Goal: Task Accomplishment & Management: Use online tool/utility

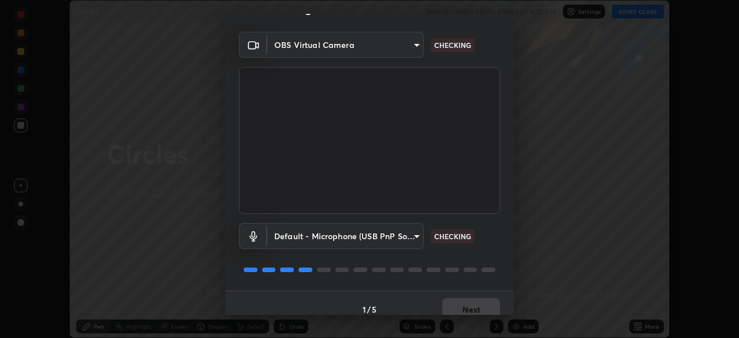
scroll to position [41, 0]
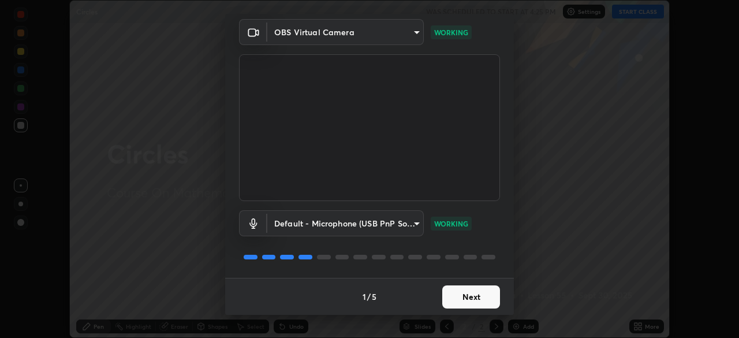
click at [456, 301] on button "Next" at bounding box center [471, 296] width 58 height 23
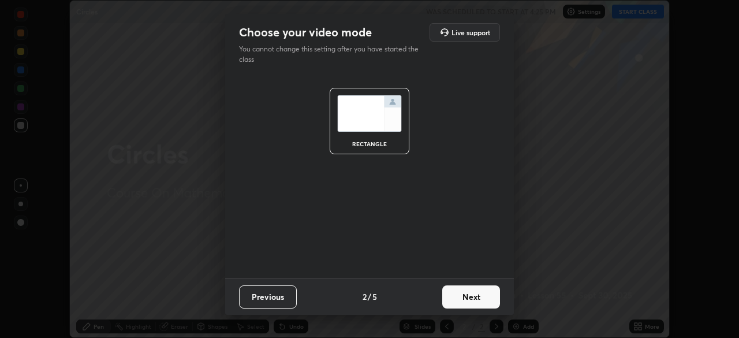
scroll to position [0, 0]
click at [459, 297] on button "Next" at bounding box center [471, 296] width 58 height 23
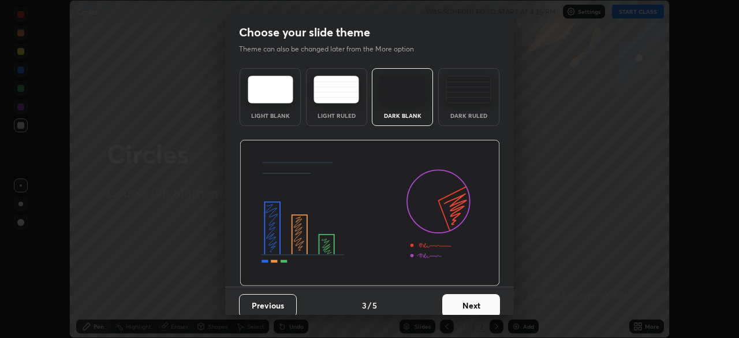
scroll to position [9, 0]
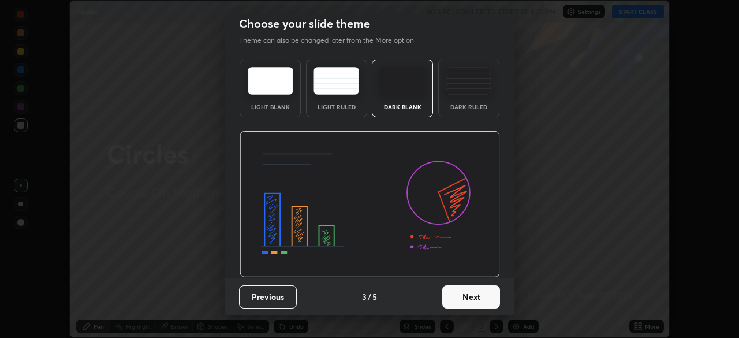
click at [455, 303] on button "Next" at bounding box center [471, 296] width 58 height 23
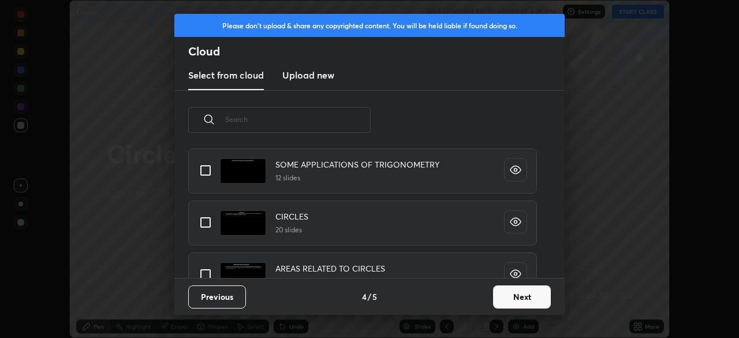
scroll to position [81, 0]
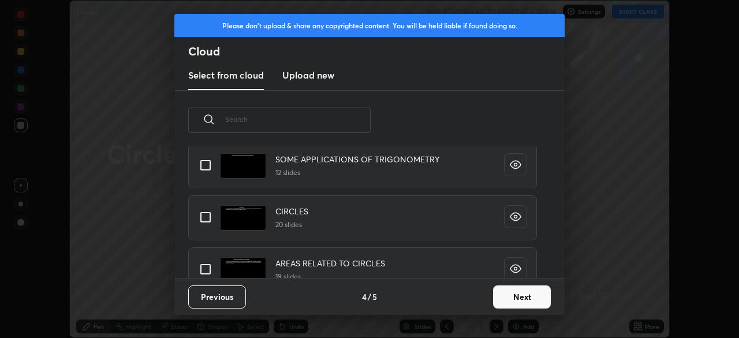
click at [208, 218] on input "grid" at bounding box center [205, 217] width 24 height 24
checkbox input "true"
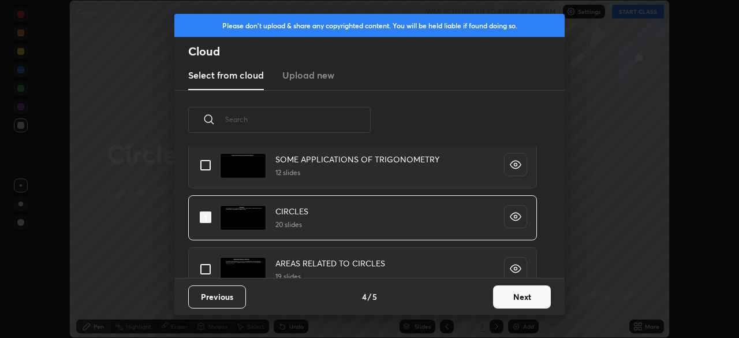
click at [518, 298] on button "Next" at bounding box center [522, 296] width 58 height 23
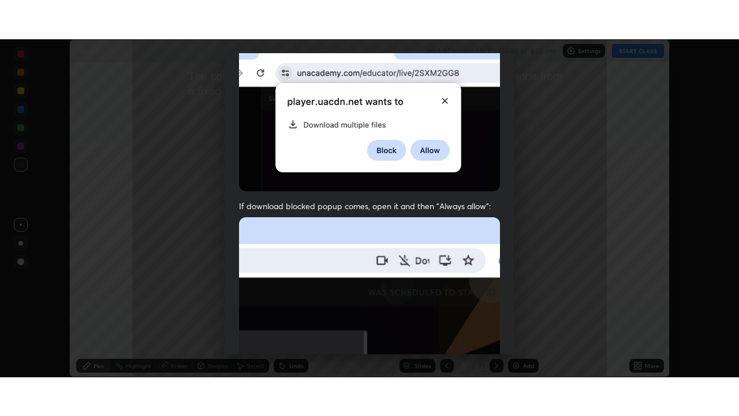
scroll to position [277, 0]
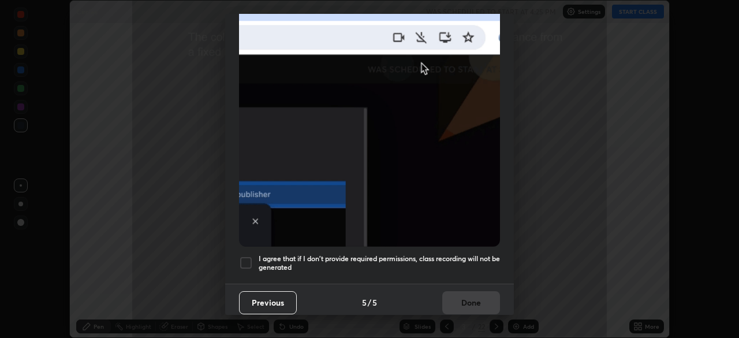
click at [250, 258] on div at bounding box center [246, 263] width 14 height 14
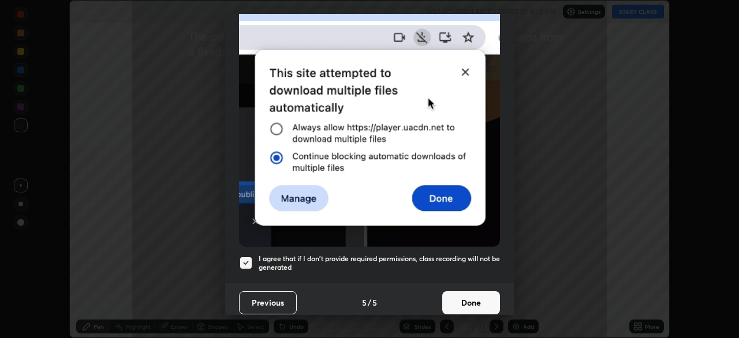
click at [472, 300] on button "Done" at bounding box center [471, 302] width 58 height 23
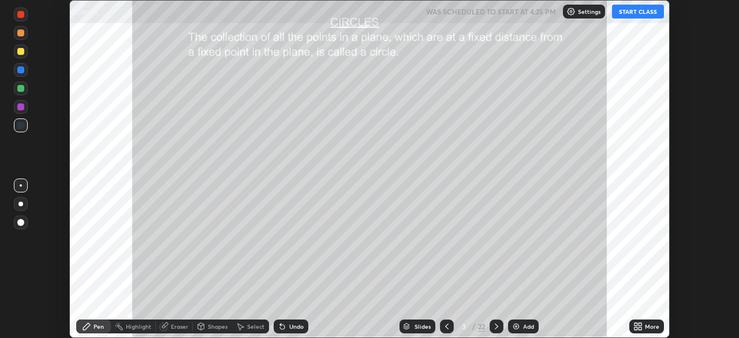
click at [650, 327] on div "More" at bounding box center [652, 326] width 14 height 6
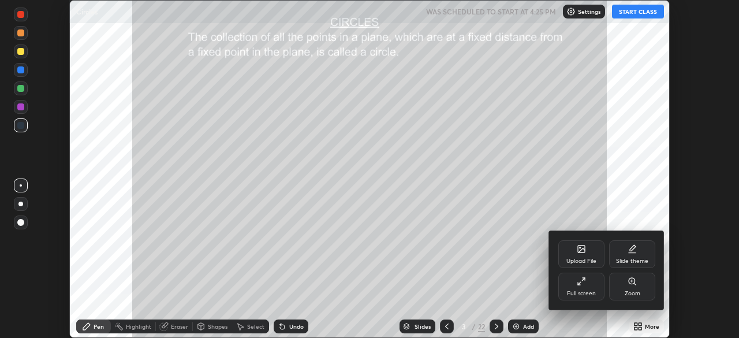
click at [583, 285] on icon at bounding box center [581, 281] width 9 height 9
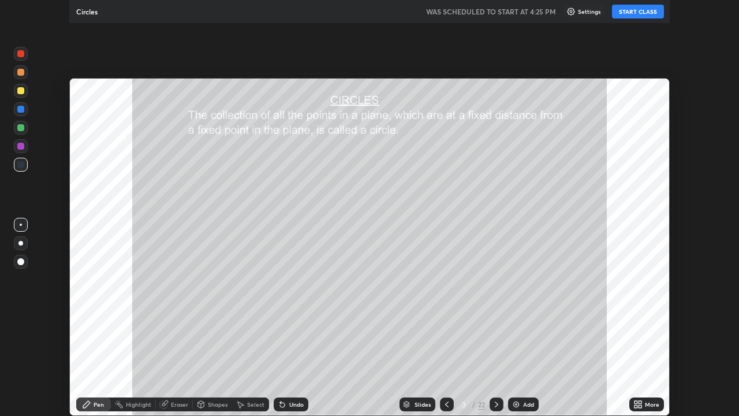
scroll to position [416, 739]
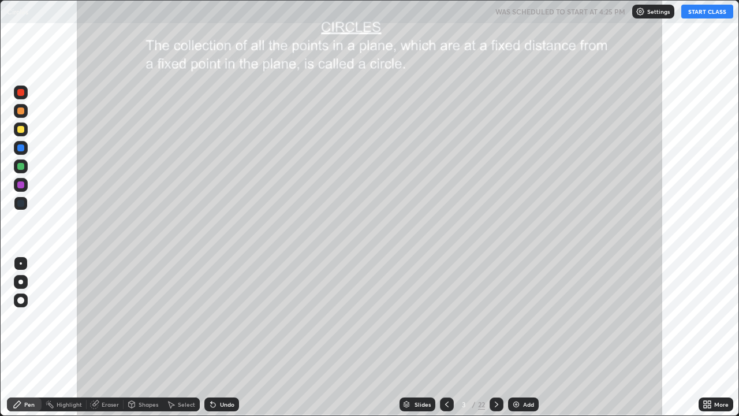
click at [699, 13] on button "START CLASS" at bounding box center [708, 12] width 52 height 14
click at [417, 337] on div "Slides" at bounding box center [423, 404] width 16 height 6
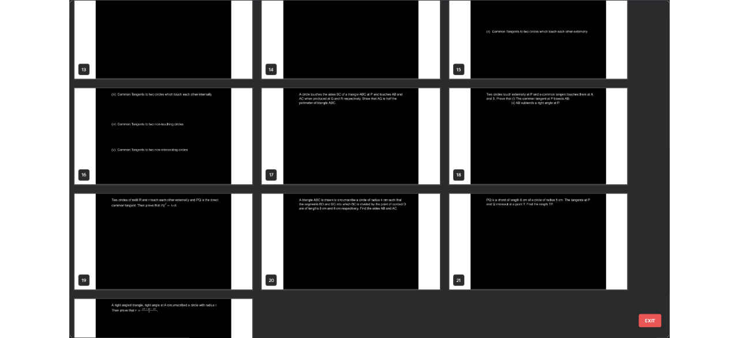
scroll to position [549, 0]
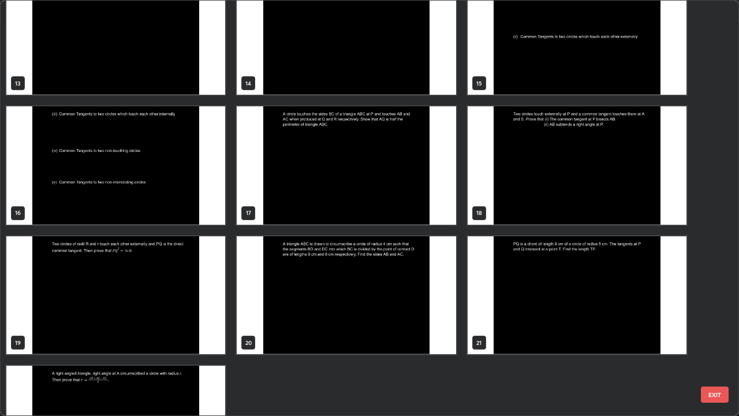
click at [533, 180] on img "grid" at bounding box center [577, 165] width 219 height 118
click at [534, 183] on img "grid" at bounding box center [577, 165] width 219 height 118
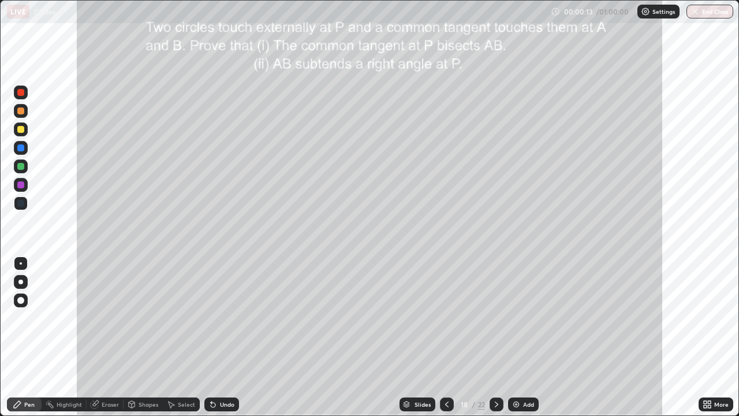
click at [495, 337] on icon at bounding box center [496, 404] width 9 height 9
click at [21, 130] on div at bounding box center [20, 129] width 7 height 7
click at [222, 337] on div "Undo" at bounding box center [227, 404] width 14 height 6
click at [139, 337] on div "Shapes" at bounding box center [143, 404] width 39 height 14
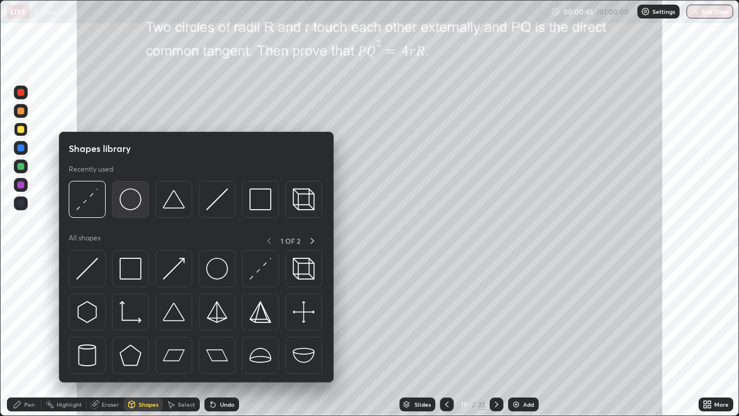
click at [135, 207] on img at bounding box center [131, 199] width 22 height 22
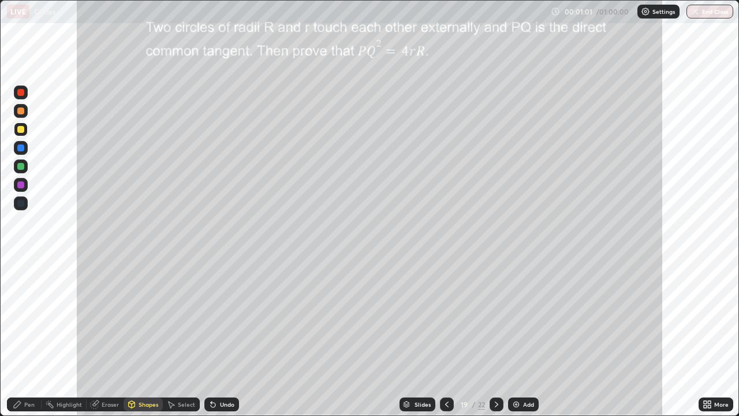
click at [139, 337] on div "Shapes" at bounding box center [149, 404] width 20 height 6
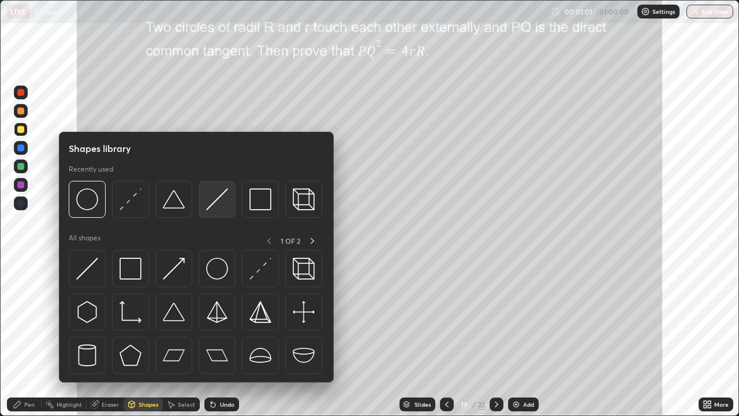
click at [219, 208] on img at bounding box center [217, 199] width 22 height 22
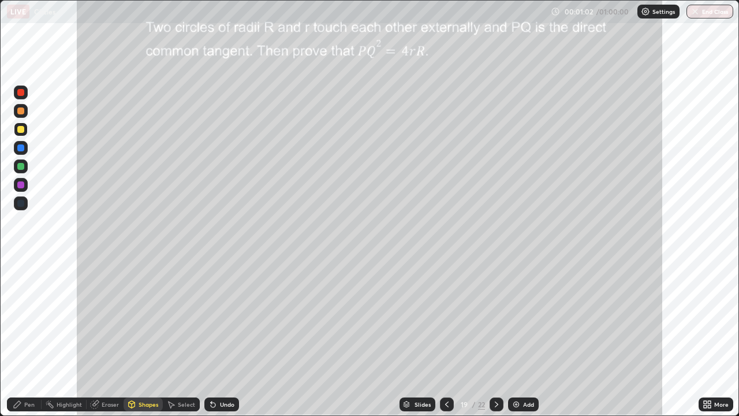
click at [18, 114] on div at bounding box center [20, 110] width 7 height 7
click at [221, 337] on div "Undo" at bounding box center [221, 404] width 35 height 14
click at [221, 337] on div "Undo" at bounding box center [227, 404] width 14 height 6
click at [21, 337] on icon at bounding box center [17, 404] width 9 height 9
click at [225, 337] on div "Undo" at bounding box center [227, 404] width 14 height 6
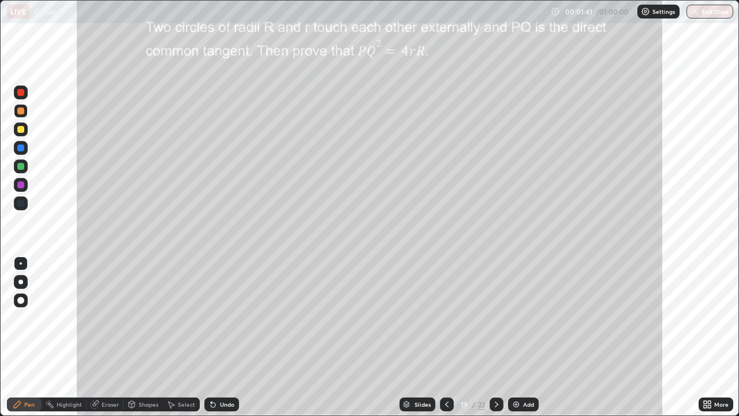
click at [148, 337] on div "Shapes" at bounding box center [149, 404] width 20 height 6
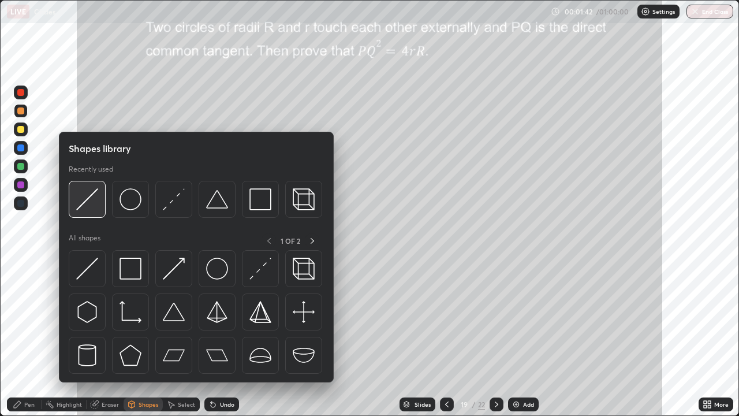
click at [89, 205] on img at bounding box center [87, 199] width 22 height 22
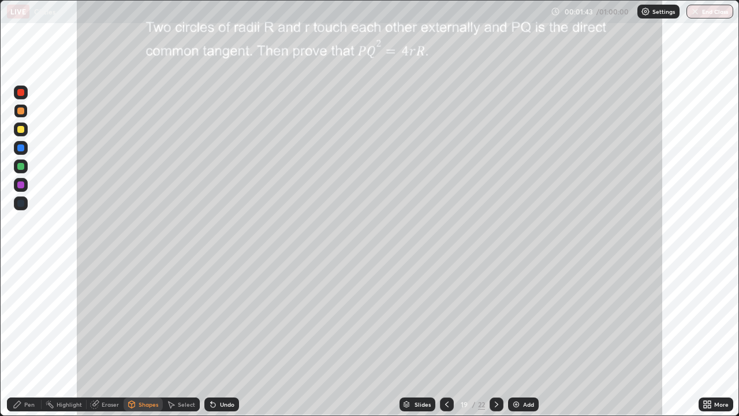
click at [21, 166] on div at bounding box center [20, 166] width 7 height 7
click at [23, 337] on div "Pen" at bounding box center [24, 404] width 35 height 14
click at [146, 337] on div "Shapes" at bounding box center [149, 404] width 20 height 6
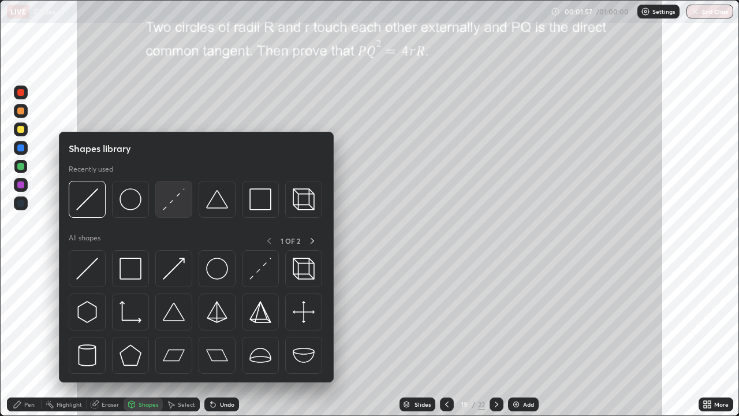
click at [175, 207] on img at bounding box center [174, 199] width 22 height 22
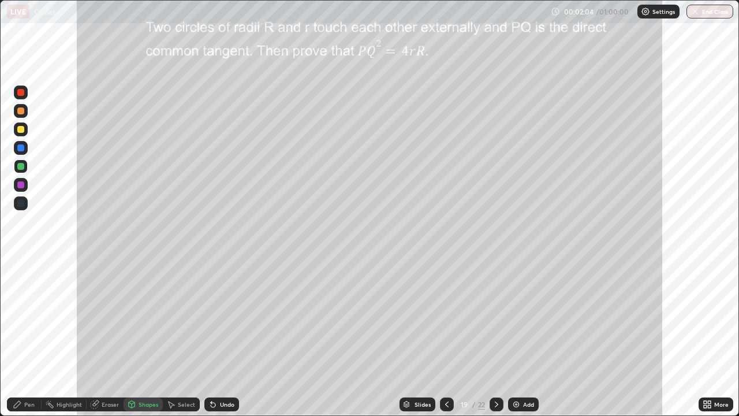
click at [30, 337] on div "Pen" at bounding box center [29, 404] width 10 height 6
click at [21, 148] on div at bounding box center [20, 147] width 7 height 7
click at [20, 150] on div at bounding box center [20, 147] width 7 height 7
click at [20, 130] on div at bounding box center [20, 129] width 7 height 7
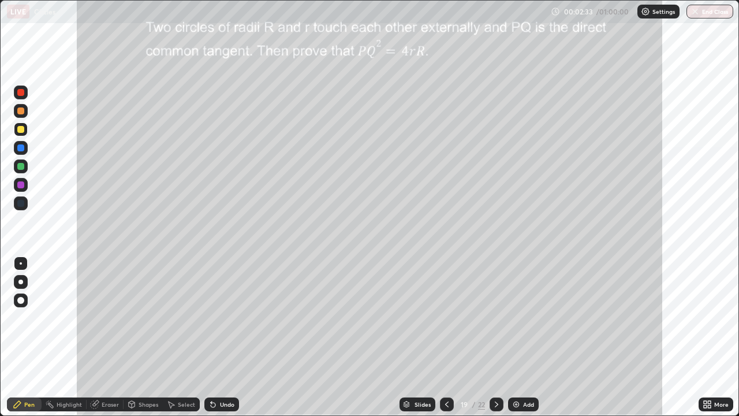
click at [20, 130] on div at bounding box center [20, 129] width 7 height 7
click at [20, 129] on div at bounding box center [20, 129] width 7 height 7
click at [20, 130] on div at bounding box center [20, 129] width 7 height 7
click at [22, 184] on div at bounding box center [20, 184] width 7 height 7
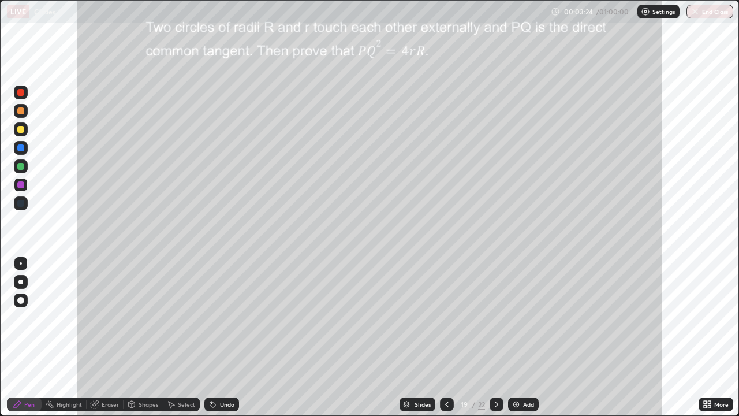
click at [146, 337] on div "Shapes" at bounding box center [149, 404] width 20 height 6
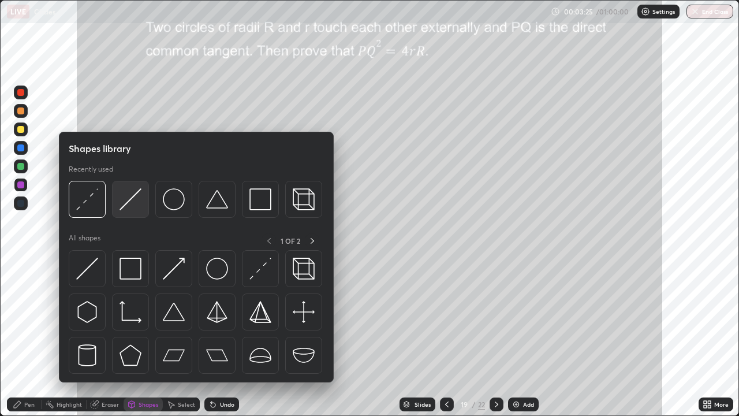
click at [133, 207] on img at bounding box center [131, 199] width 22 height 22
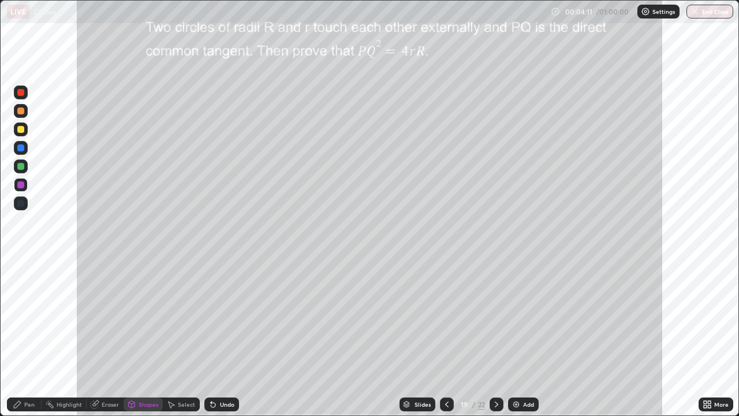
click at [32, 337] on div "Pen" at bounding box center [29, 404] width 10 height 6
click at [143, 337] on div "Shapes" at bounding box center [149, 404] width 20 height 6
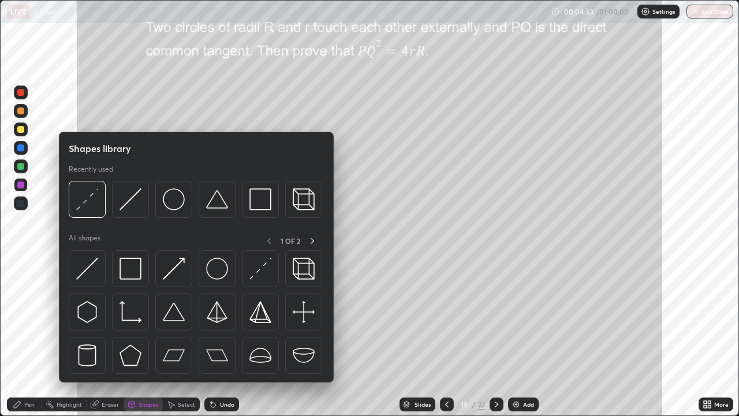
click at [146, 337] on div "Shapes" at bounding box center [149, 404] width 20 height 6
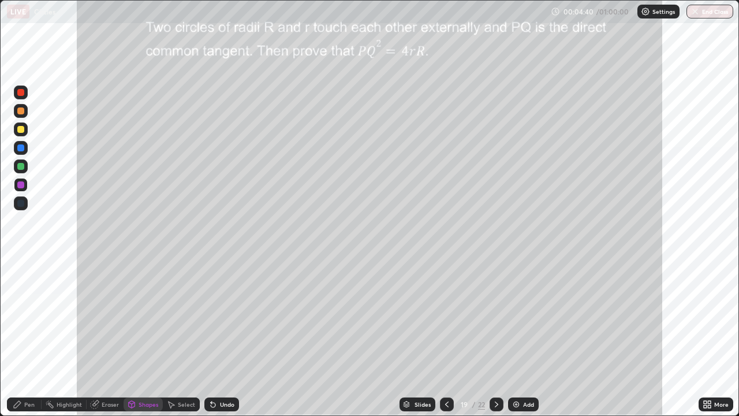
click at [30, 337] on div "Pen" at bounding box center [29, 404] width 10 height 6
click at [21, 167] on div at bounding box center [20, 166] width 7 height 7
click at [20, 130] on div at bounding box center [20, 129] width 7 height 7
click at [21, 166] on div at bounding box center [20, 166] width 7 height 7
click at [22, 149] on div at bounding box center [20, 147] width 7 height 7
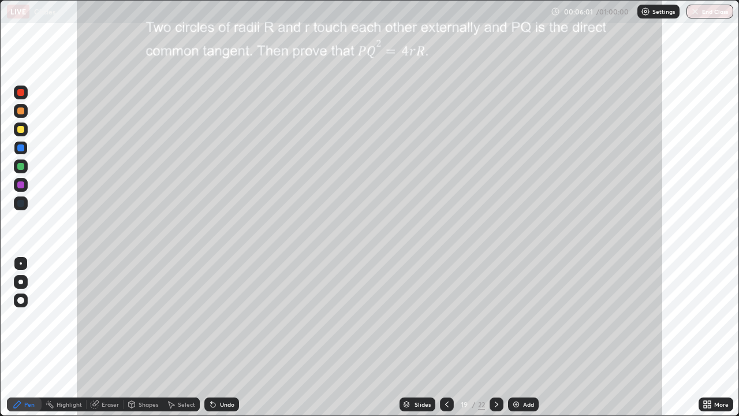
click at [217, 337] on div "Undo" at bounding box center [221, 404] width 35 height 14
click at [20, 185] on div at bounding box center [20, 184] width 7 height 7
click at [21, 167] on div at bounding box center [20, 166] width 7 height 7
click at [21, 147] on div at bounding box center [20, 147] width 7 height 7
click at [20, 164] on div at bounding box center [20, 166] width 7 height 7
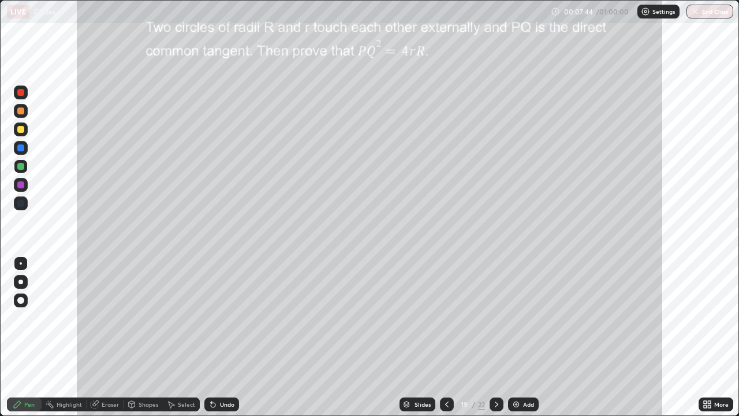
click at [20, 130] on div at bounding box center [20, 129] width 7 height 7
click at [127, 337] on div "Shapes" at bounding box center [143, 404] width 39 height 23
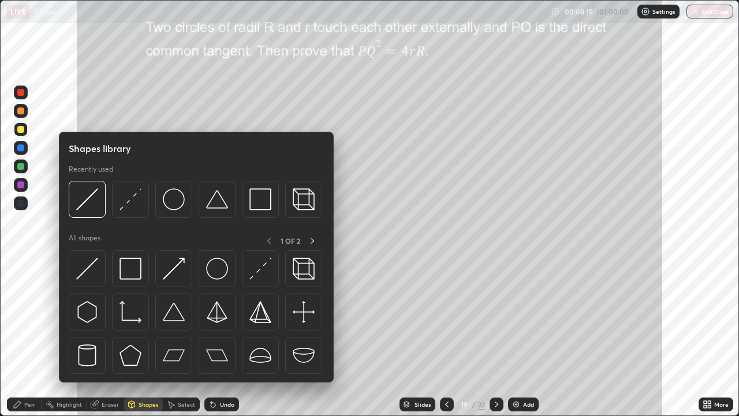
click at [25, 337] on div "Pen" at bounding box center [29, 404] width 10 height 6
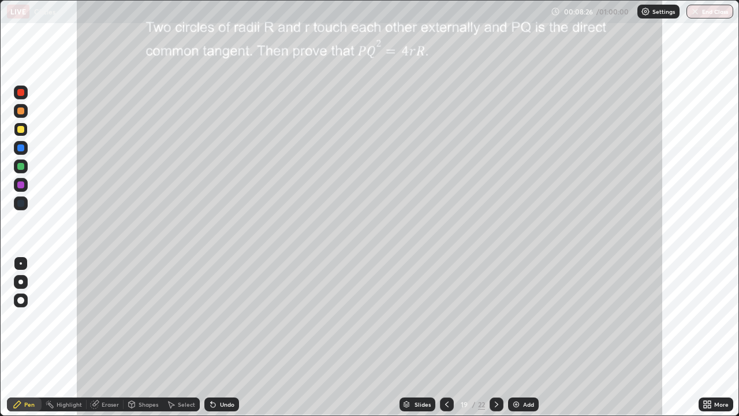
click at [69, 337] on div "Highlight" at bounding box center [69, 404] width 25 height 6
click at [64, 337] on div "Highlight" at bounding box center [64, 404] width 45 height 14
click at [18, 92] on div at bounding box center [20, 92] width 7 height 7
click at [65, 337] on div "Highlight" at bounding box center [69, 404] width 25 height 6
click at [23, 337] on div "Pen" at bounding box center [24, 404] width 35 height 14
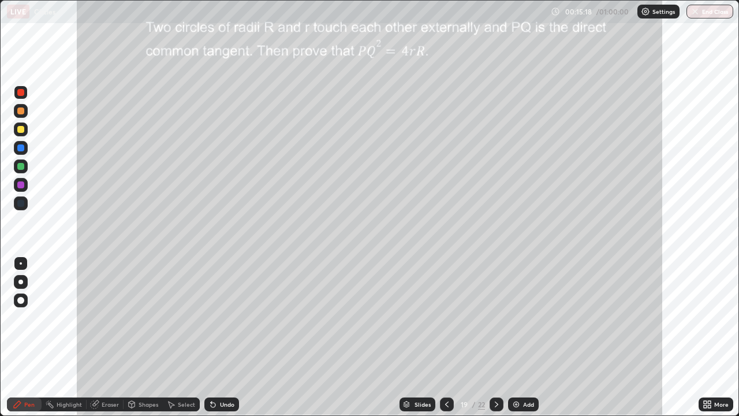
click at [496, 337] on icon at bounding box center [496, 404] width 9 height 9
click at [20, 127] on div at bounding box center [20, 129] width 7 height 7
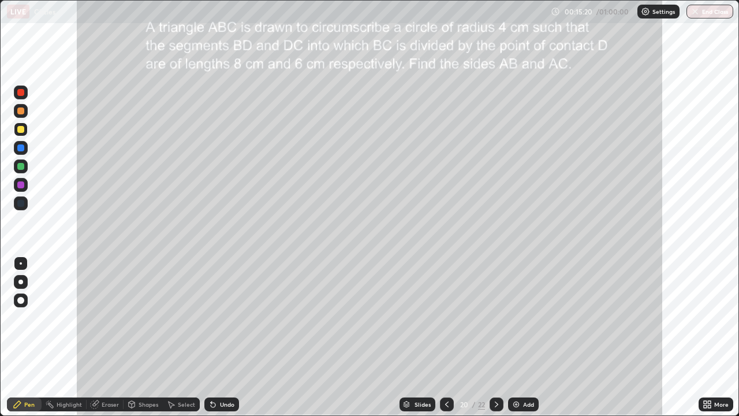
click at [21, 129] on div at bounding box center [20, 129] width 7 height 7
click at [140, 337] on div "Shapes" at bounding box center [149, 404] width 20 height 6
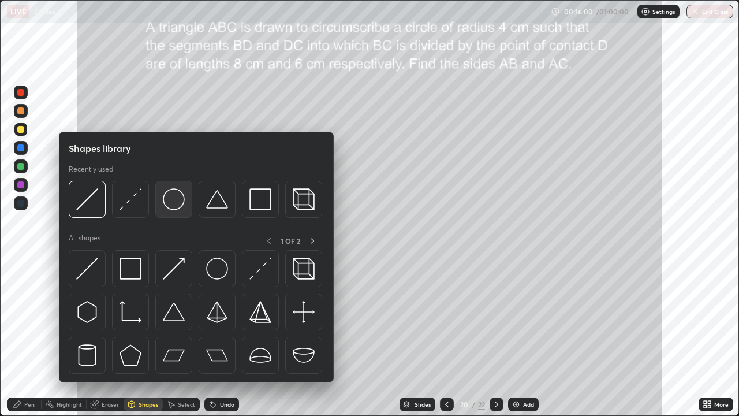
click at [176, 204] on img at bounding box center [174, 199] width 22 height 22
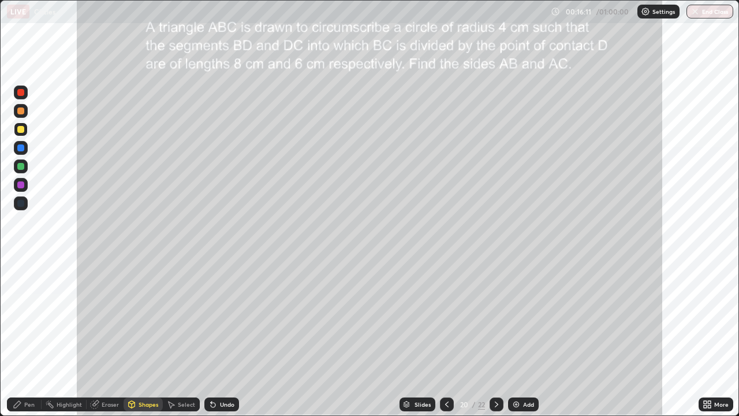
click at [148, 337] on div "Shapes" at bounding box center [149, 404] width 20 height 6
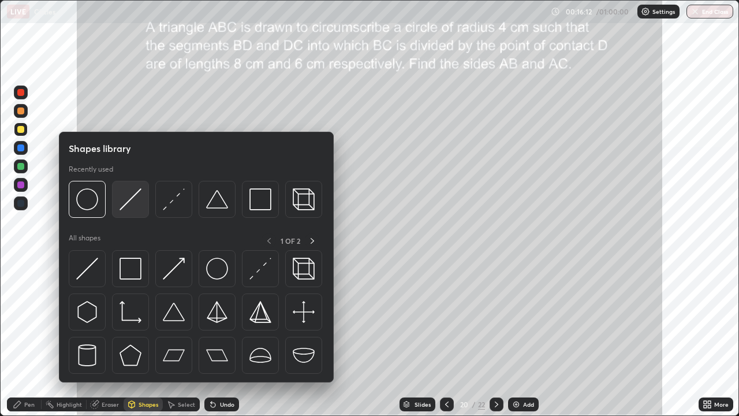
click at [131, 203] on img at bounding box center [131, 199] width 22 height 22
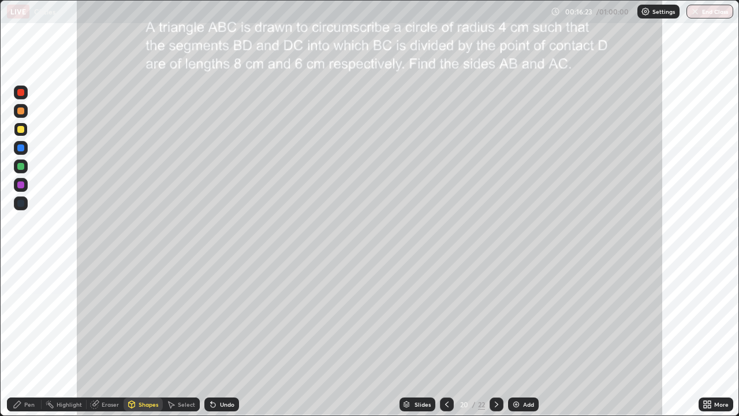
click at [110, 337] on div "Eraser" at bounding box center [110, 404] width 17 height 6
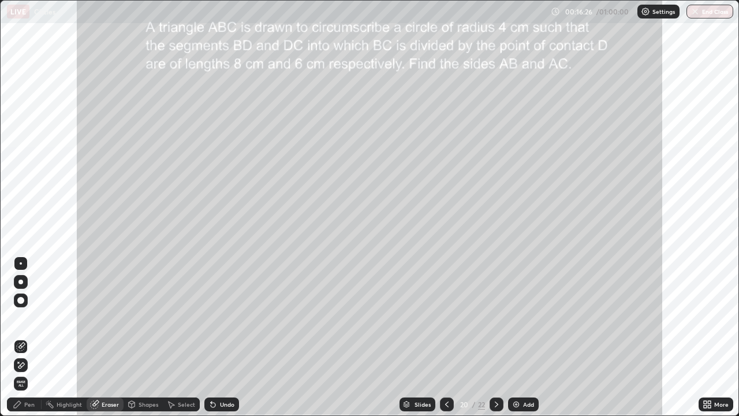
click at [21, 337] on icon at bounding box center [17, 404] width 9 height 9
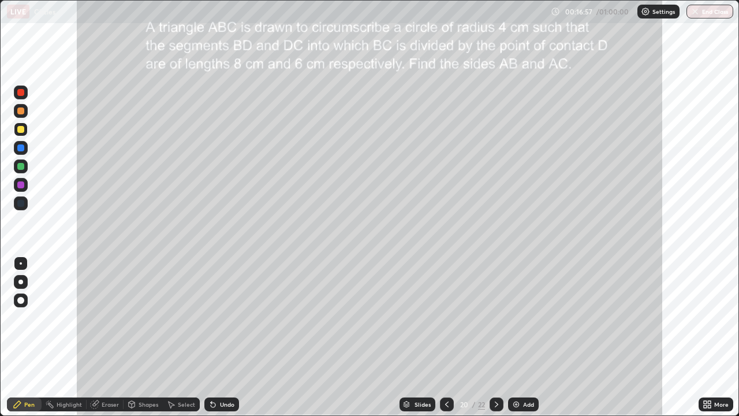
click at [20, 168] on div at bounding box center [20, 166] width 7 height 7
click at [182, 337] on div "Select" at bounding box center [186, 404] width 17 height 6
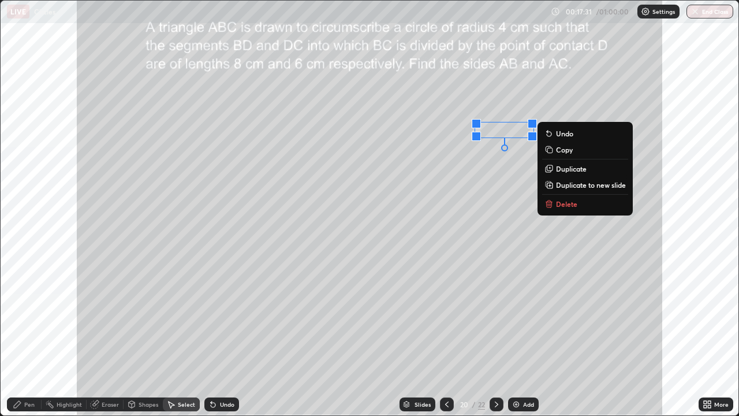
click at [501, 320] on div "0 ° Undo Copy Duplicate Duplicate to new slide Delete" at bounding box center [370, 208] width 738 height 415
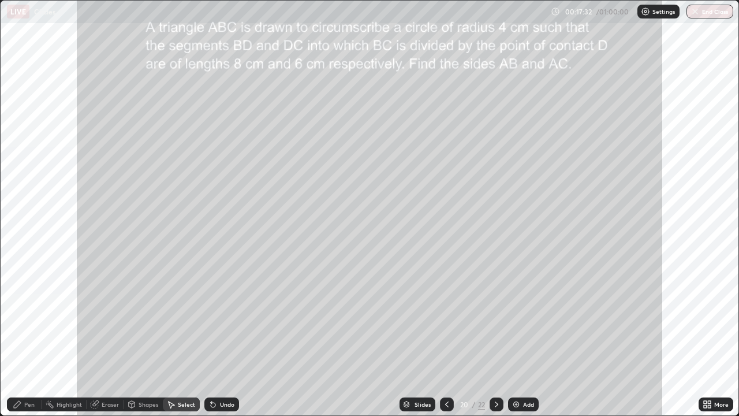
click at [186, 337] on div "Select" at bounding box center [186, 404] width 17 height 6
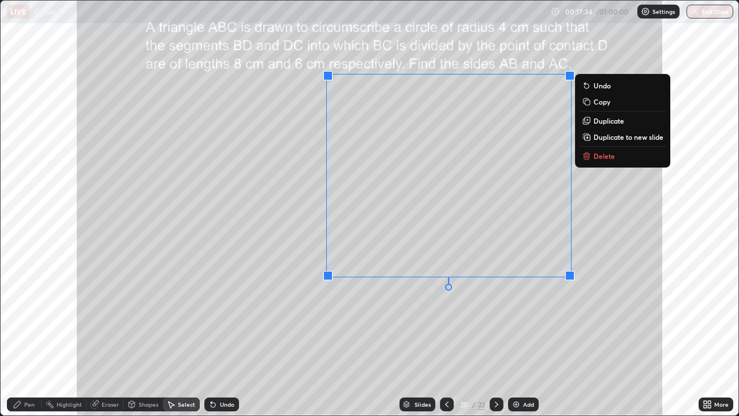
click at [472, 337] on div "0 ° Undo Copy Duplicate Duplicate to new slide Delete" at bounding box center [370, 208] width 738 height 415
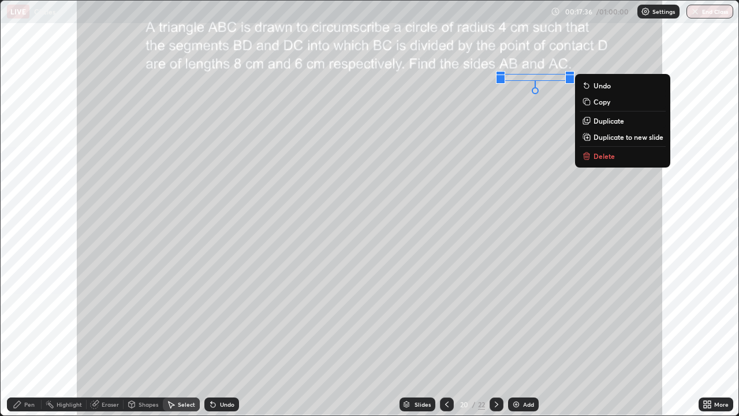
click at [604, 154] on p "Delete" at bounding box center [604, 155] width 21 height 9
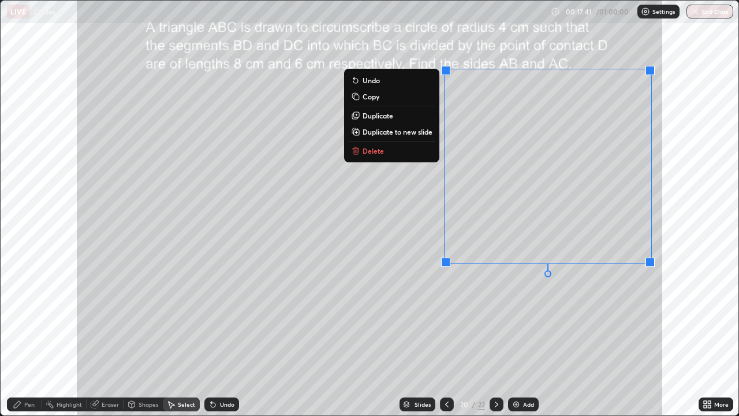
click at [503, 337] on div "0 ° Undo Copy Duplicate Duplicate to new slide Delete" at bounding box center [370, 208] width 738 height 415
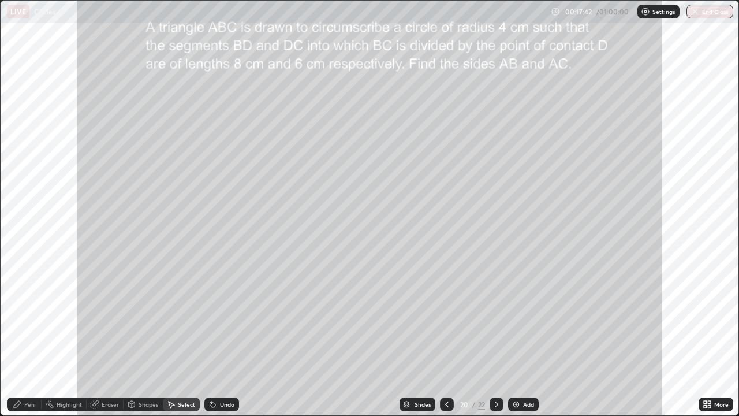
click at [29, 337] on div "Pen" at bounding box center [29, 404] width 10 height 6
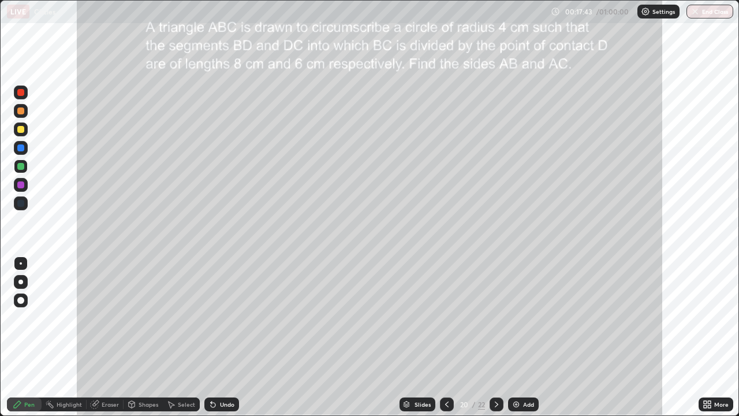
click at [68, 337] on div "Highlight" at bounding box center [69, 404] width 25 height 6
click at [21, 337] on icon at bounding box center [20, 364] width 9 height 9
click at [20, 113] on div at bounding box center [20, 110] width 7 height 7
click at [24, 337] on div "Pen" at bounding box center [24, 404] width 35 height 14
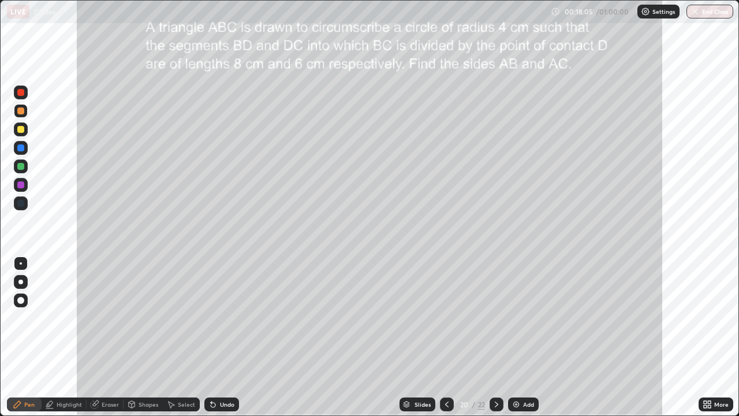
click at [228, 337] on div "Undo" at bounding box center [221, 404] width 35 height 14
click at [230, 337] on div "Undo" at bounding box center [227, 404] width 14 height 6
click at [69, 337] on div "Highlight" at bounding box center [69, 404] width 25 height 6
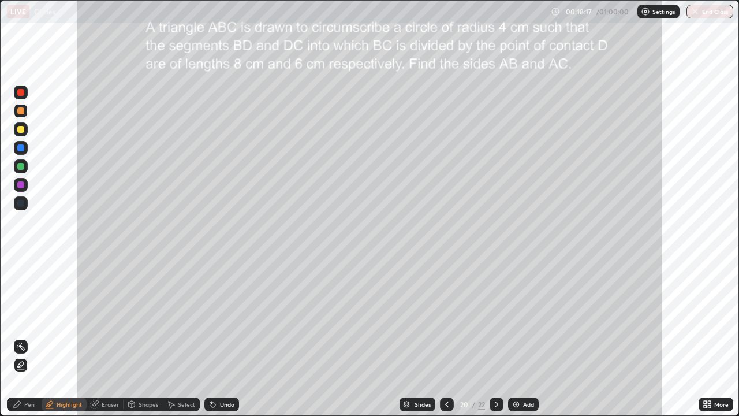
click at [24, 337] on div "Pen" at bounding box center [29, 404] width 10 height 6
click at [221, 337] on div "Undo" at bounding box center [227, 404] width 14 height 6
click at [224, 337] on div "Undo" at bounding box center [227, 404] width 14 height 6
click at [18, 148] on div at bounding box center [20, 147] width 7 height 7
click at [230, 337] on div "Undo" at bounding box center [221, 404] width 35 height 14
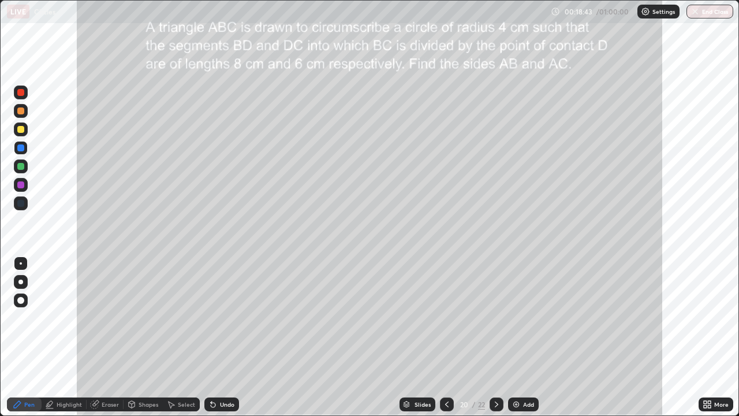
click at [230, 337] on div "Undo" at bounding box center [221, 404] width 35 height 14
click at [147, 337] on div "Shapes" at bounding box center [149, 404] width 20 height 6
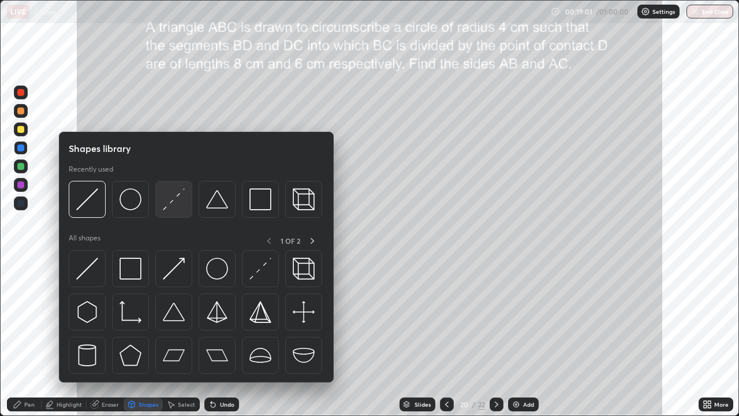
click at [180, 204] on img at bounding box center [174, 199] width 22 height 22
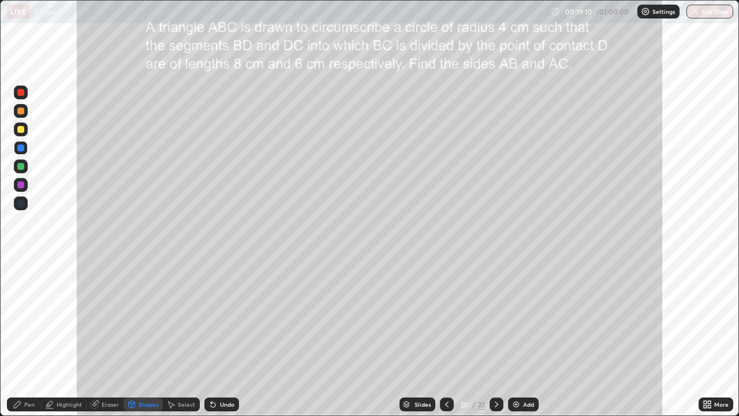
click at [229, 337] on div "Undo" at bounding box center [221, 404] width 35 height 14
click at [233, 337] on div "Undo" at bounding box center [221, 404] width 35 height 14
click at [24, 337] on div "Pen" at bounding box center [24, 404] width 35 height 14
click at [709, 337] on icon at bounding box center [709, 402] width 3 height 3
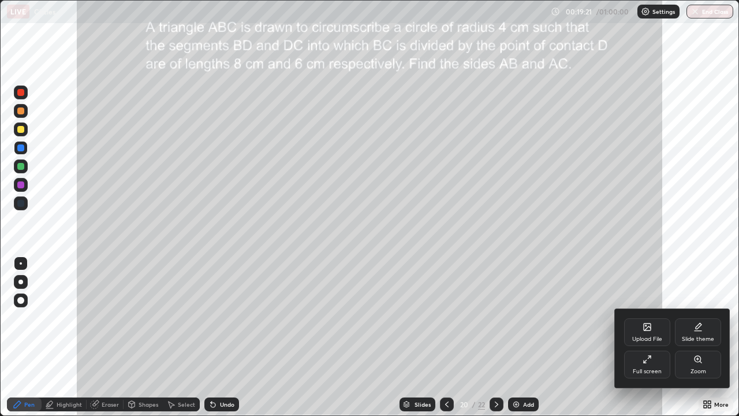
click at [643, 337] on div "Full screen" at bounding box center [647, 365] width 46 height 28
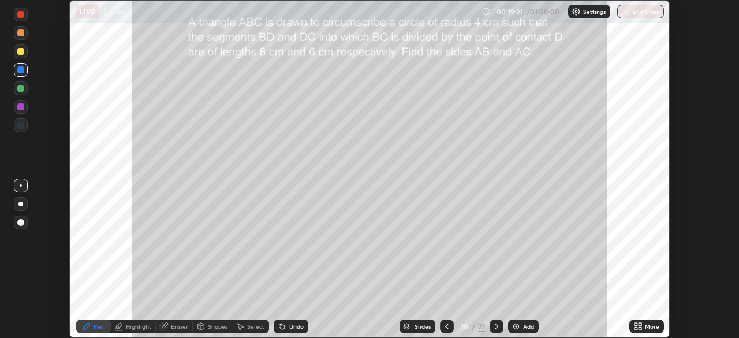
scroll to position [57418, 57016]
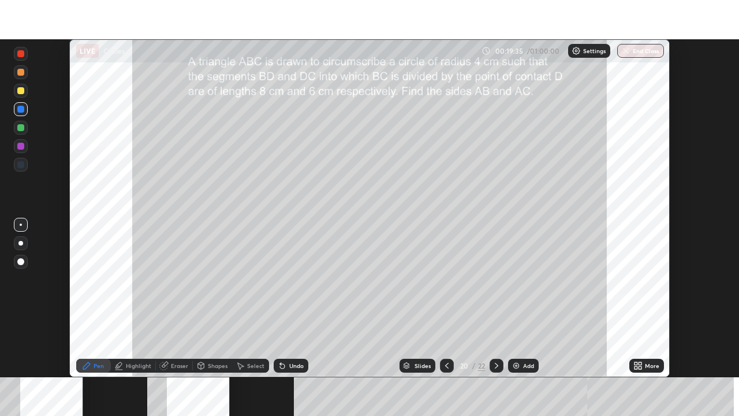
scroll to position [338, 739]
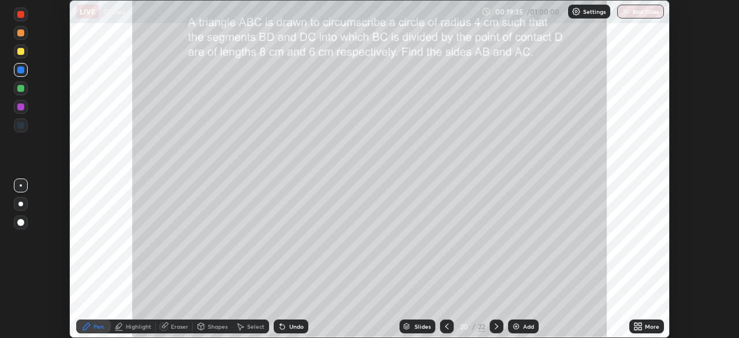
click at [646, 322] on div "More" at bounding box center [647, 326] width 35 height 14
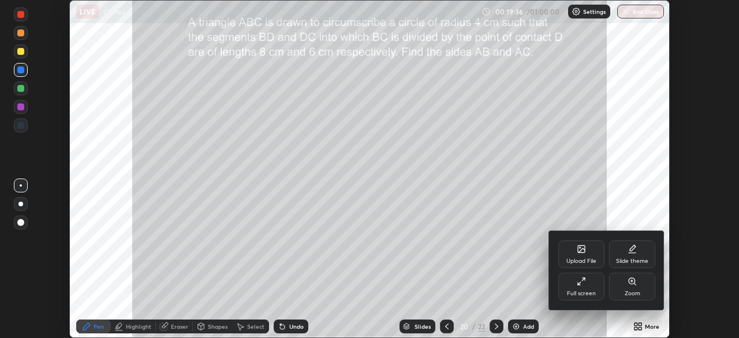
click at [586, 286] on div "Full screen" at bounding box center [581, 287] width 46 height 28
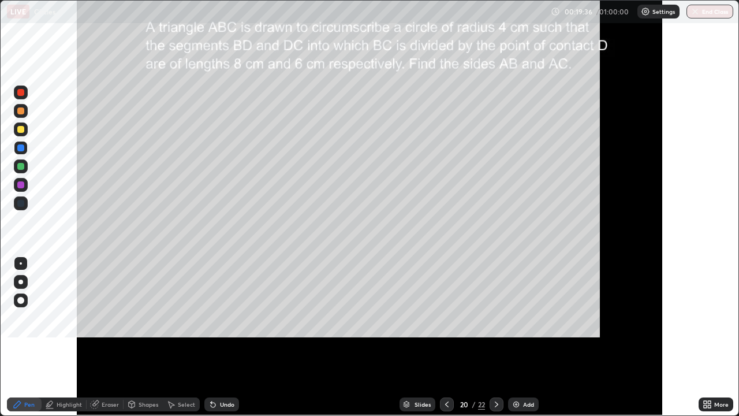
scroll to position [416, 739]
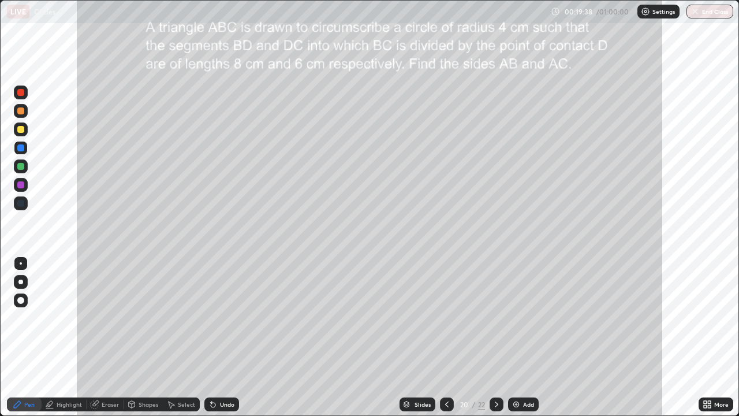
click at [25, 337] on div "Pen" at bounding box center [29, 404] width 10 height 6
click at [20, 110] on div at bounding box center [20, 110] width 7 height 7
click at [144, 337] on div "Shapes" at bounding box center [149, 404] width 20 height 6
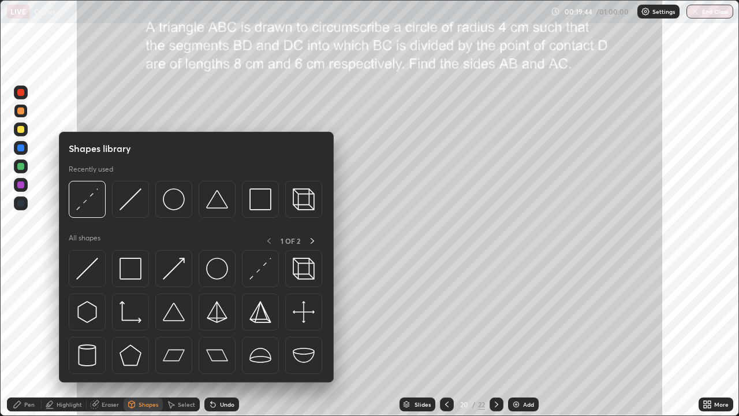
click at [144, 337] on div "Shapes" at bounding box center [143, 404] width 39 height 14
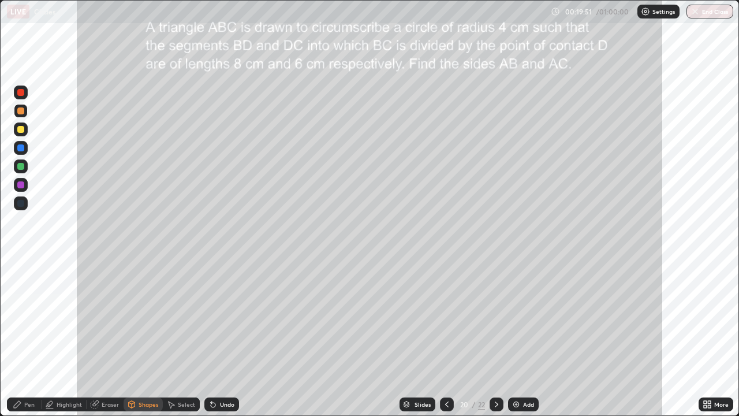
click at [24, 337] on div "Pen" at bounding box center [24, 404] width 35 height 14
click at [221, 337] on div "Undo" at bounding box center [227, 404] width 14 height 6
click at [218, 337] on div "Undo" at bounding box center [221, 404] width 35 height 14
click at [220, 337] on div "Undo" at bounding box center [227, 404] width 14 height 6
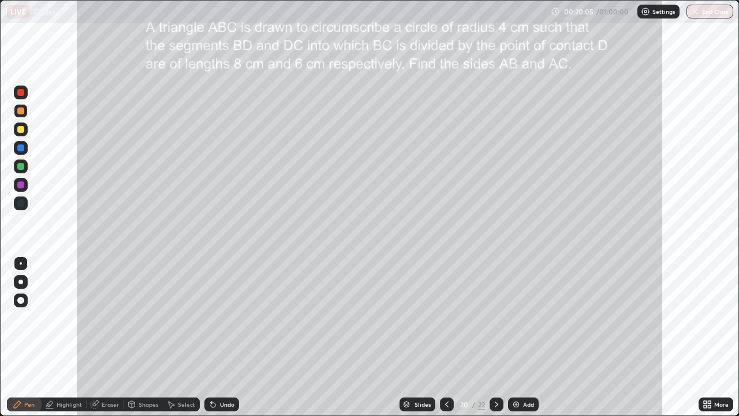
click at [222, 337] on div "Undo" at bounding box center [227, 404] width 14 height 6
click at [220, 337] on div "Undo" at bounding box center [227, 404] width 14 height 6
click at [222, 337] on div "Undo" at bounding box center [227, 404] width 14 height 6
click at [220, 337] on div "Undo" at bounding box center [227, 404] width 14 height 6
click at [223, 337] on div "Undo" at bounding box center [227, 404] width 14 height 6
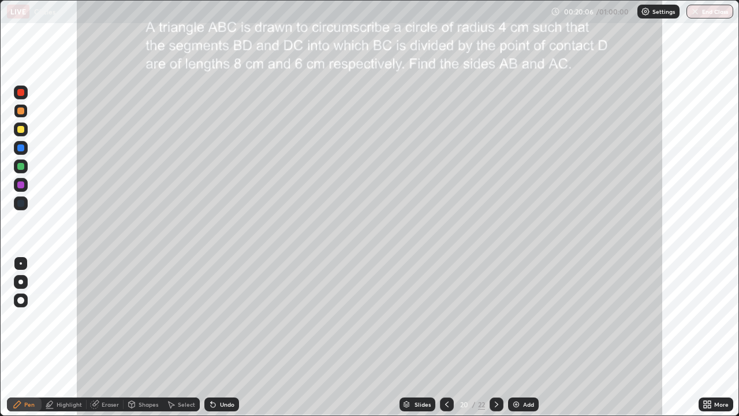
click at [222, 337] on div "Undo" at bounding box center [227, 404] width 14 height 6
click at [21, 130] on div at bounding box center [20, 129] width 7 height 7
click at [446, 337] on icon at bounding box center [446, 404] width 9 height 9
click at [494, 337] on icon at bounding box center [496, 404] width 9 height 9
click at [21, 167] on div at bounding box center [20, 166] width 7 height 7
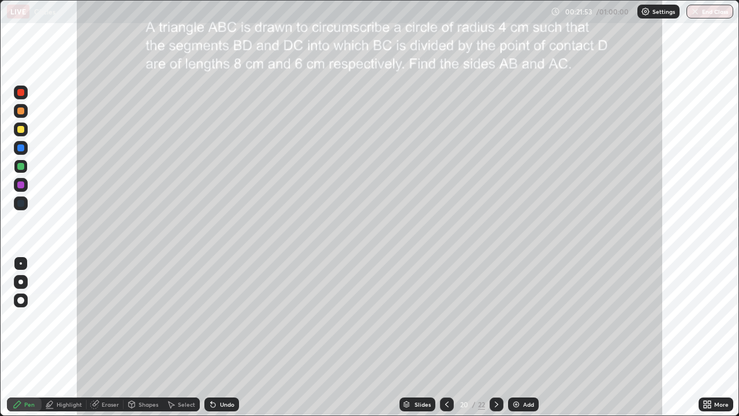
click at [225, 337] on div "Undo" at bounding box center [227, 404] width 14 height 6
click at [60, 337] on div "Highlight" at bounding box center [69, 404] width 25 height 6
click at [220, 337] on div "Undo" at bounding box center [227, 404] width 14 height 6
click at [217, 337] on div "Undo" at bounding box center [221, 404] width 35 height 14
click at [220, 337] on div "Undo" at bounding box center [227, 404] width 14 height 6
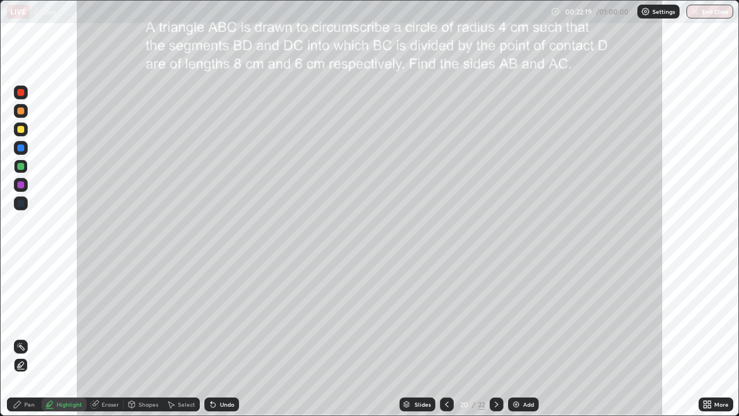
click at [60, 337] on div "Highlight" at bounding box center [69, 404] width 25 height 6
click at [20, 337] on rect at bounding box center [22, 348] width 6 height 6
click at [22, 337] on div "Pen" at bounding box center [24, 404] width 35 height 14
click at [21, 112] on div at bounding box center [20, 110] width 7 height 7
click at [20, 126] on div at bounding box center [20, 129] width 7 height 7
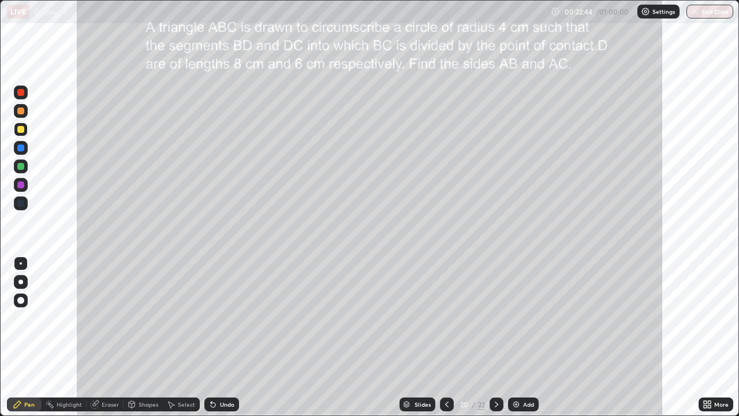
click at [20, 126] on div at bounding box center [20, 129] width 7 height 7
click at [20, 129] on div at bounding box center [20, 129] width 7 height 7
click at [148, 337] on div "Shapes" at bounding box center [149, 404] width 20 height 6
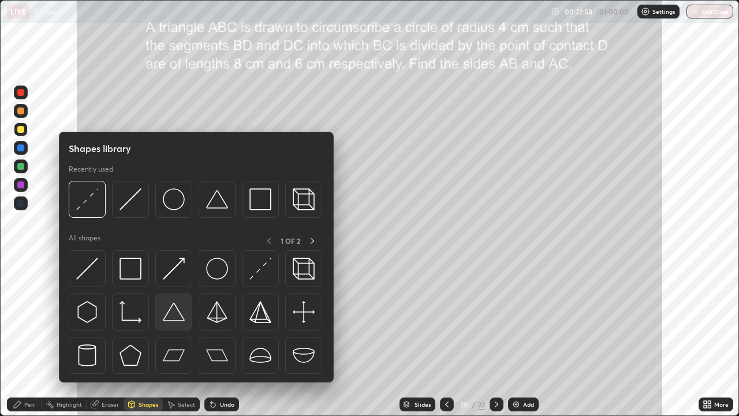
click at [172, 314] on img at bounding box center [174, 312] width 22 height 22
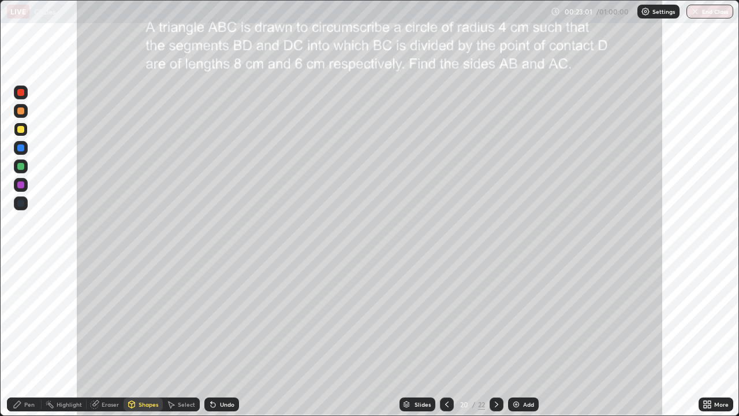
click at [26, 337] on div "Pen" at bounding box center [29, 404] width 10 height 6
click at [227, 337] on div "Undo" at bounding box center [227, 404] width 14 height 6
click at [21, 184] on div at bounding box center [20, 184] width 7 height 7
click at [234, 337] on div "Undo" at bounding box center [221, 404] width 35 height 14
click at [18, 150] on div at bounding box center [20, 147] width 7 height 7
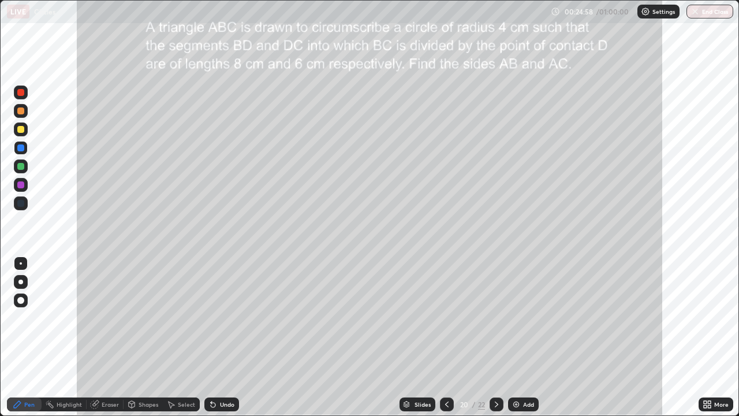
click at [216, 337] on div "Undo" at bounding box center [221, 404] width 35 height 14
click at [18, 132] on div at bounding box center [20, 129] width 7 height 7
click at [21, 148] on div at bounding box center [20, 147] width 7 height 7
click at [181, 337] on div "Select" at bounding box center [186, 404] width 17 height 6
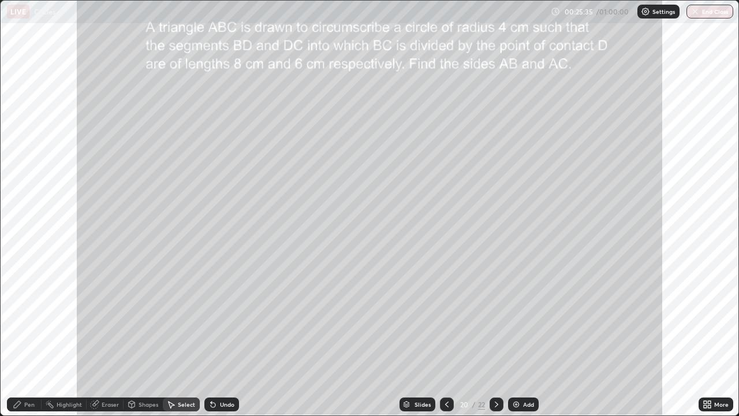
click at [111, 337] on div "Eraser" at bounding box center [110, 404] width 17 height 6
click at [31, 337] on div "Pen" at bounding box center [29, 404] width 10 height 6
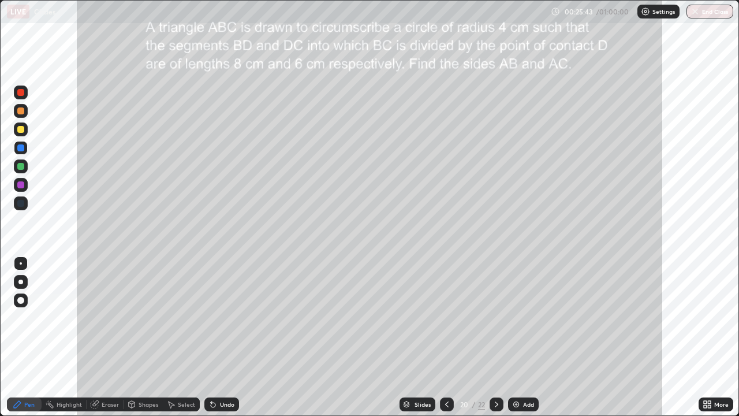
click at [20, 135] on div at bounding box center [21, 129] width 14 height 14
click at [19, 114] on div at bounding box center [20, 110] width 7 height 7
click at [18, 116] on div at bounding box center [21, 111] width 14 height 14
click at [19, 135] on div at bounding box center [21, 129] width 14 height 14
click at [21, 167] on div at bounding box center [20, 166] width 7 height 7
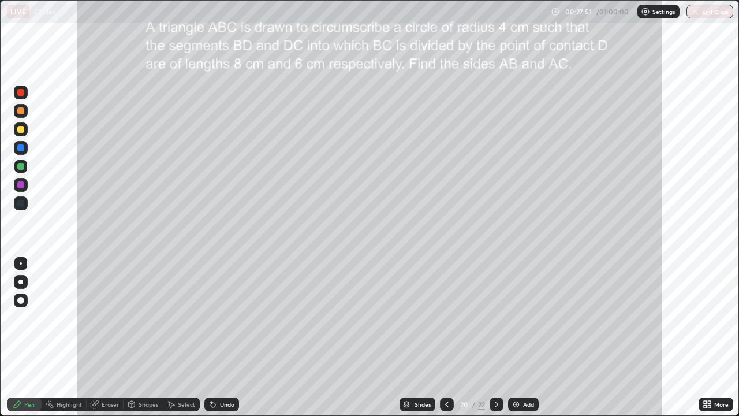
click at [18, 132] on div at bounding box center [20, 129] width 7 height 7
click at [222, 337] on div "Undo" at bounding box center [227, 404] width 14 height 6
click at [220, 337] on div "Undo" at bounding box center [221, 404] width 35 height 14
click at [222, 337] on div "Undo" at bounding box center [221, 404] width 35 height 14
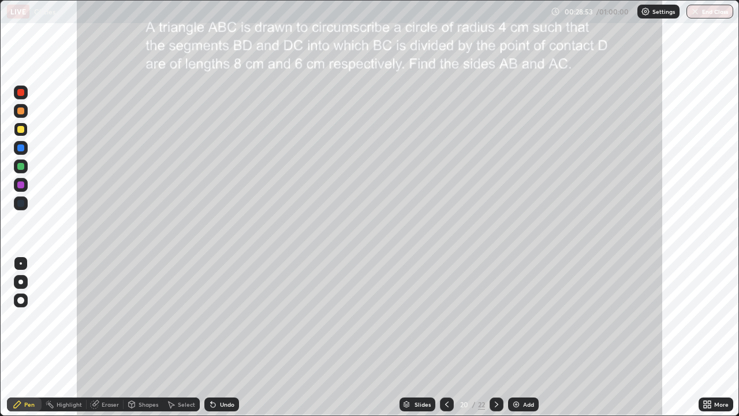
click at [222, 337] on div "Undo" at bounding box center [227, 404] width 14 height 6
click at [222, 337] on div "Undo" at bounding box center [221, 404] width 35 height 14
click at [224, 337] on div "Undo" at bounding box center [221, 404] width 35 height 14
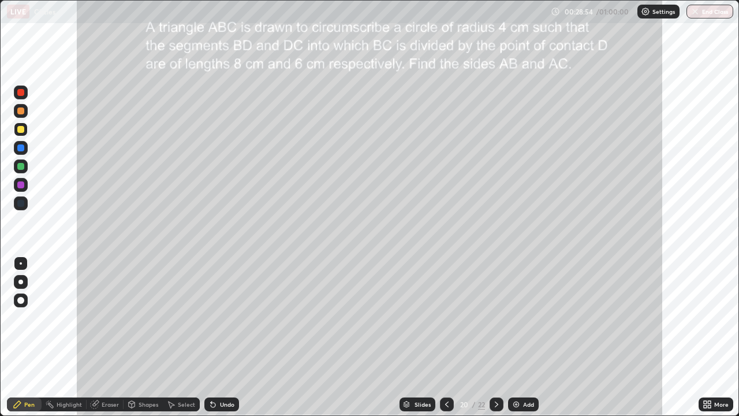
click at [224, 337] on div "Undo" at bounding box center [227, 404] width 14 height 6
click at [228, 337] on div "Undo" at bounding box center [221, 404] width 35 height 14
click at [230, 337] on div "Undo" at bounding box center [227, 404] width 14 height 6
click at [227, 337] on div "Undo" at bounding box center [227, 404] width 14 height 6
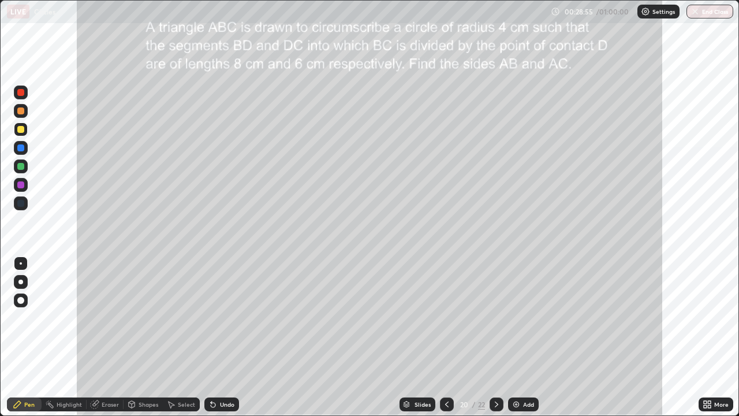
click at [221, 337] on div "Undo" at bounding box center [227, 404] width 14 height 6
click at [224, 337] on div "Undo" at bounding box center [227, 404] width 14 height 6
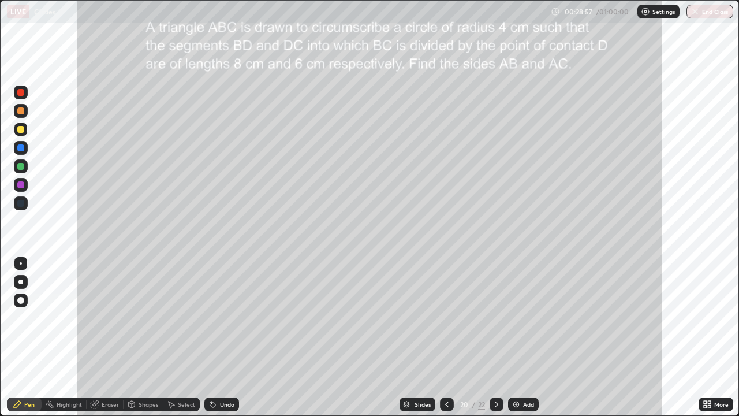
click at [224, 337] on div "Undo" at bounding box center [227, 404] width 14 height 6
click at [218, 337] on div "Undo" at bounding box center [221, 404] width 35 height 14
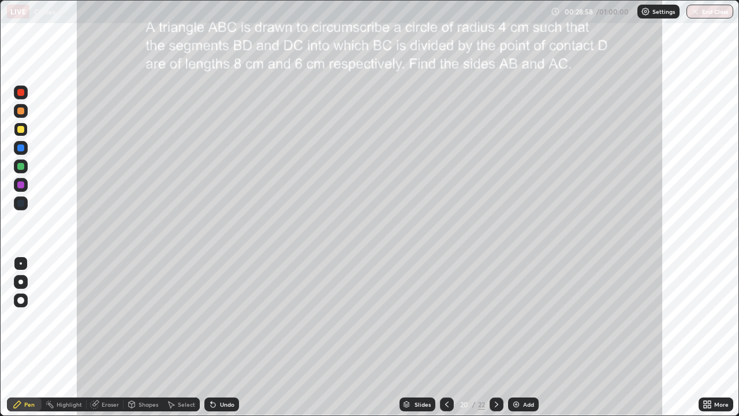
click at [220, 337] on div "Undo" at bounding box center [227, 404] width 14 height 6
click at [218, 337] on div "Undo" at bounding box center [221, 404] width 35 height 14
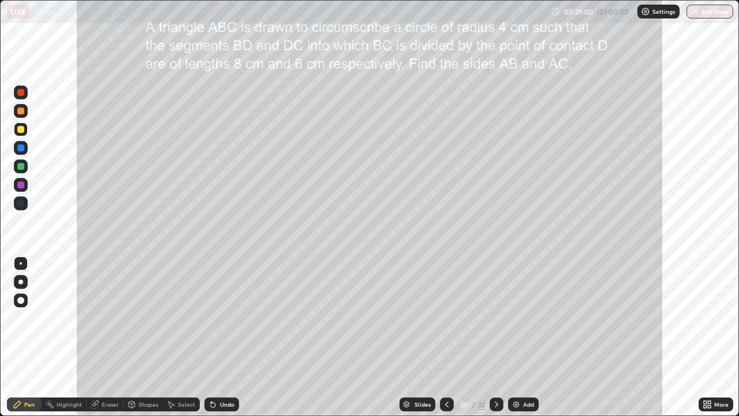
click at [220, 337] on div "Undo" at bounding box center [227, 404] width 14 height 6
click at [221, 337] on div "Undo" at bounding box center [227, 404] width 14 height 6
click at [222, 337] on div "Undo" at bounding box center [227, 404] width 14 height 6
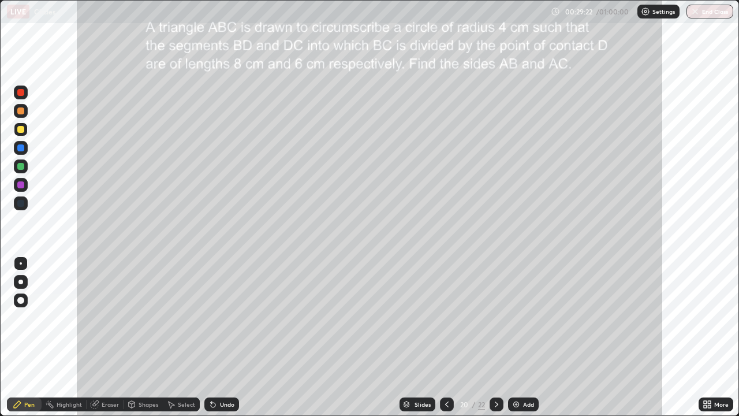
click at [64, 337] on div "Highlight" at bounding box center [64, 404] width 45 height 14
click at [64, 337] on div "Highlight" at bounding box center [69, 404] width 25 height 6
click at [21, 337] on icon at bounding box center [20, 346] width 9 height 9
click at [66, 337] on div "Highlight" at bounding box center [69, 404] width 25 height 6
click at [59, 337] on div "Highlight" at bounding box center [69, 404] width 25 height 6
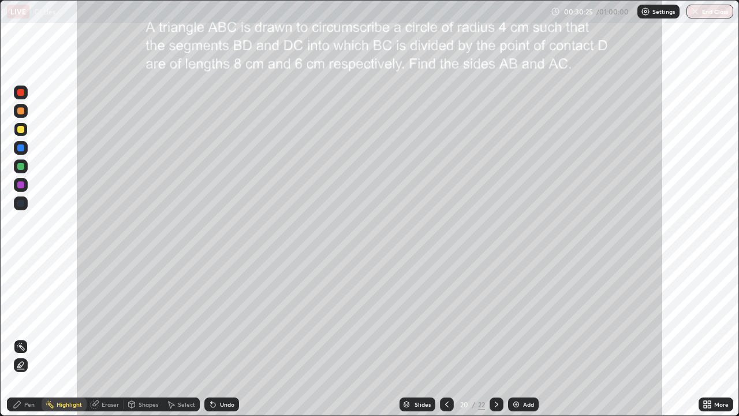
click at [26, 337] on div "Pen" at bounding box center [29, 404] width 10 height 6
click at [494, 337] on icon at bounding box center [496, 404] width 9 height 9
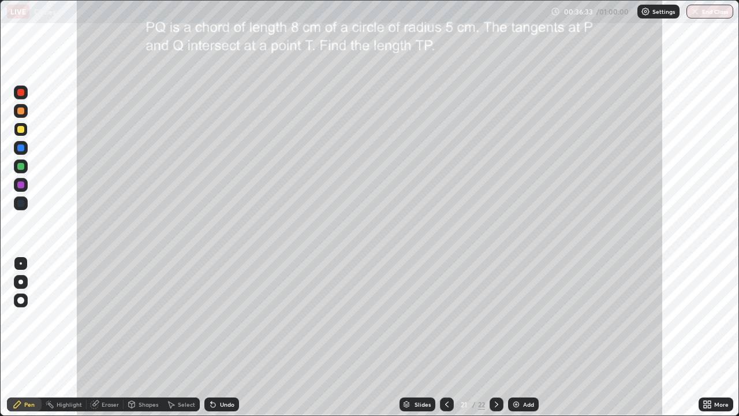
click at [21, 94] on div at bounding box center [20, 92] width 7 height 7
click at [21, 132] on div at bounding box center [20, 129] width 7 height 7
click at [444, 337] on icon at bounding box center [446, 404] width 9 height 9
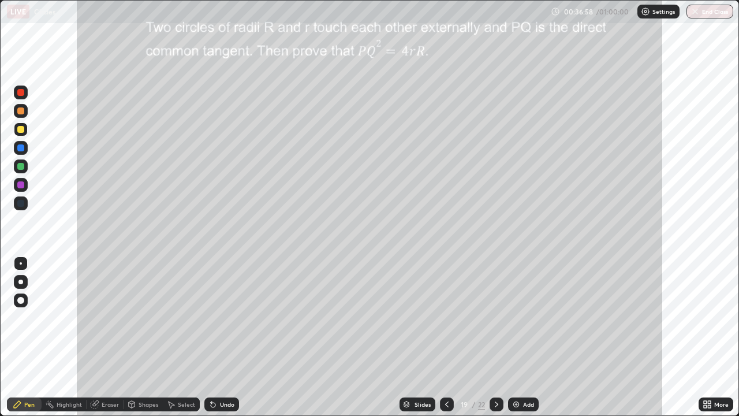
click at [494, 337] on icon at bounding box center [496, 404] width 9 height 9
click at [496, 337] on icon at bounding box center [496, 404] width 9 height 9
click at [445, 337] on icon at bounding box center [446, 404] width 3 height 6
click at [147, 337] on div "Shapes" at bounding box center [149, 404] width 20 height 6
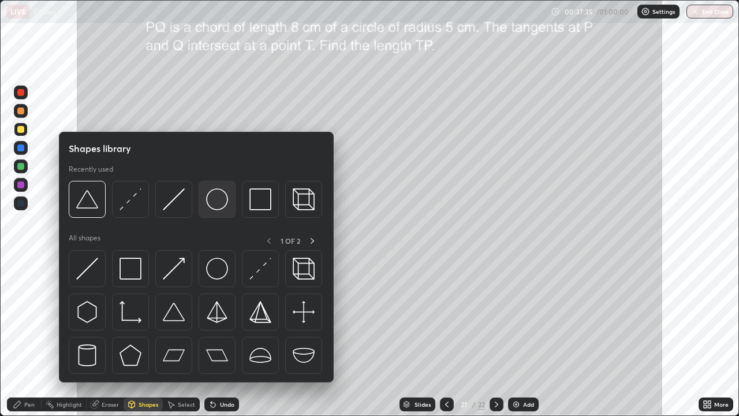
click at [218, 200] on img at bounding box center [217, 199] width 22 height 22
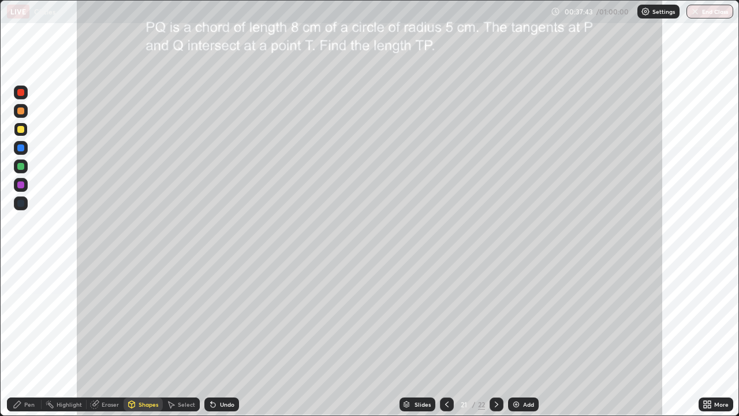
click at [141, 337] on div "Shapes" at bounding box center [149, 404] width 20 height 6
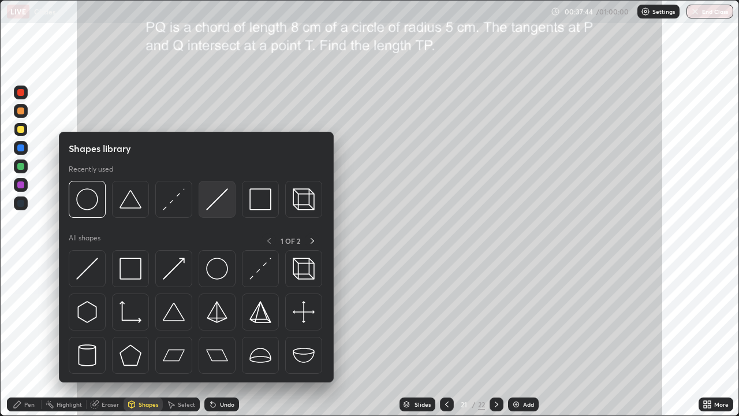
click at [220, 208] on img at bounding box center [217, 199] width 22 height 22
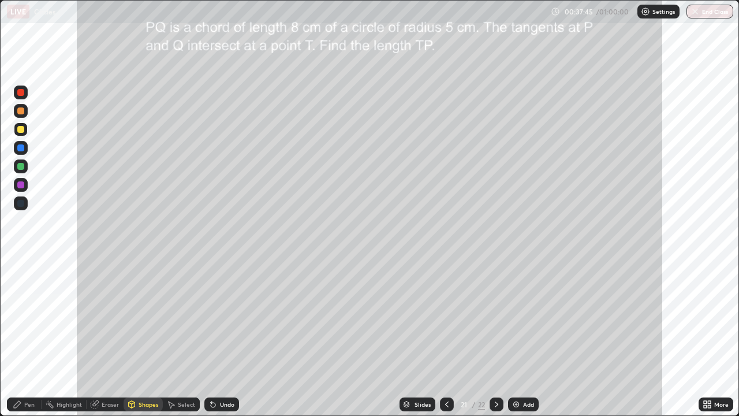
click at [21, 171] on div at bounding box center [21, 166] width 14 height 14
click at [24, 337] on div "Pen" at bounding box center [29, 404] width 10 height 6
click at [20, 187] on div at bounding box center [20, 184] width 7 height 7
click at [142, 337] on div "Shapes" at bounding box center [143, 404] width 39 height 14
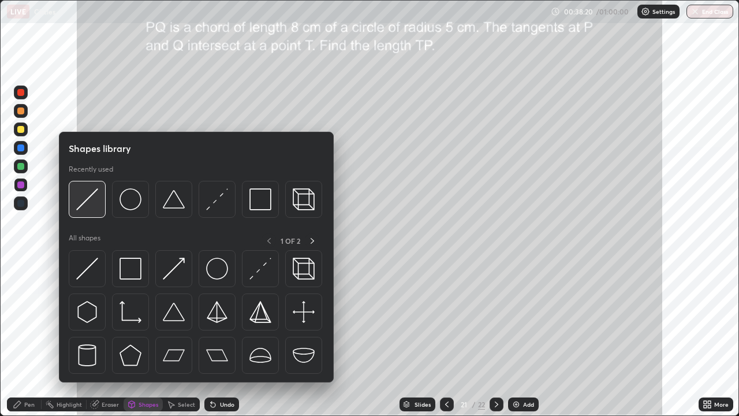
click at [94, 203] on img at bounding box center [87, 199] width 22 height 22
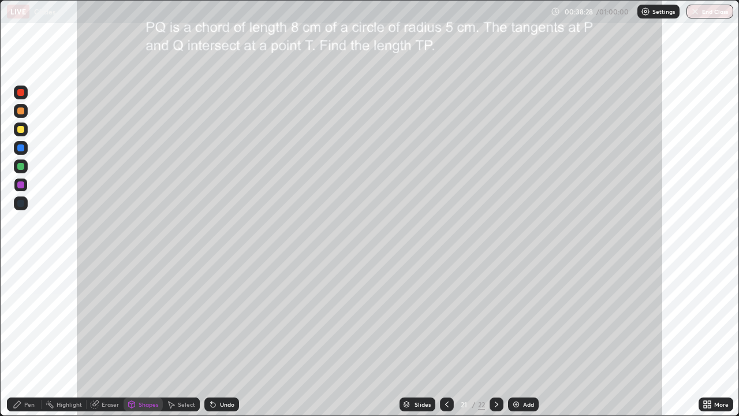
click at [27, 337] on div "Pen" at bounding box center [29, 404] width 10 height 6
click at [20, 132] on div at bounding box center [20, 129] width 7 height 7
click at [143, 337] on div "Shapes" at bounding box center [149, 404] width 20 height 6
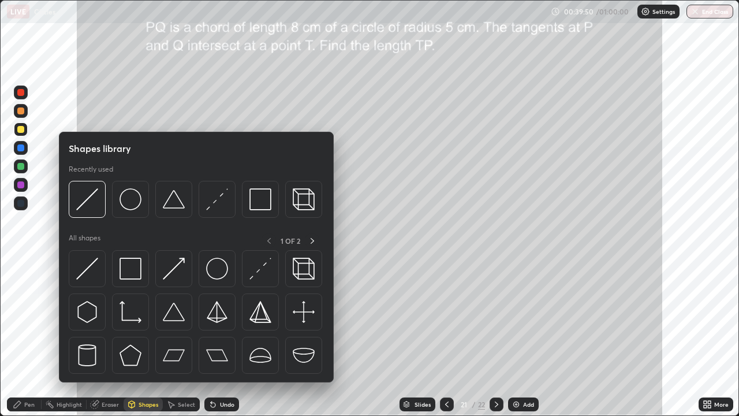
click at [146, 337] on div "Shapes" at bounding box center [143, 404] width 39 height 14
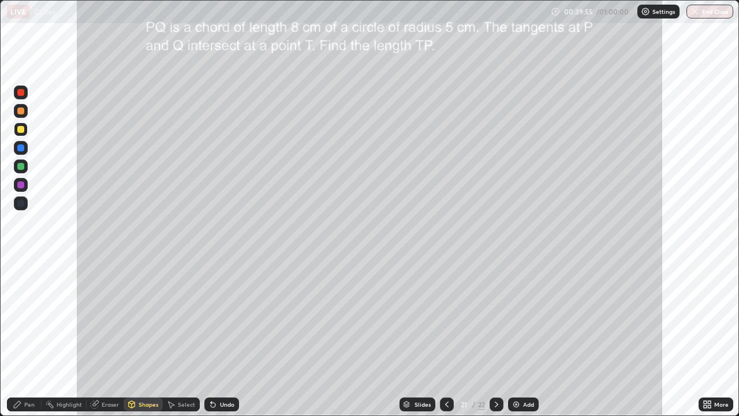
click at [28, 337] on div "Pen" at bounding box center [29, 404] width 10 height 6
click at [139, 337] on div "Shapes" at bounding box center [149, 404] width 20 height 6
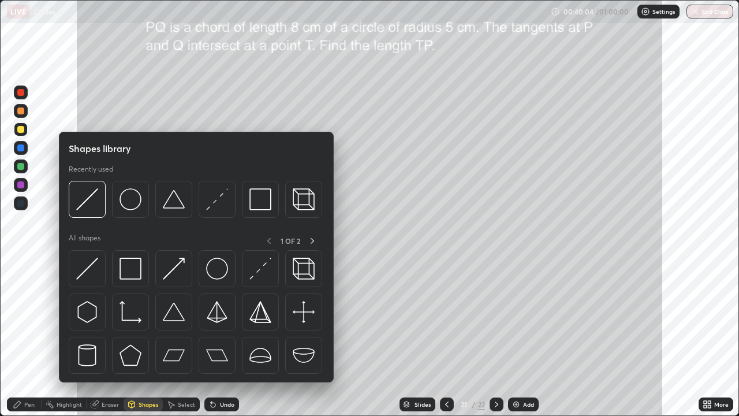
click at [143, 337] on div "Shapes" at bounding box center [149, 404] width 20 height 6
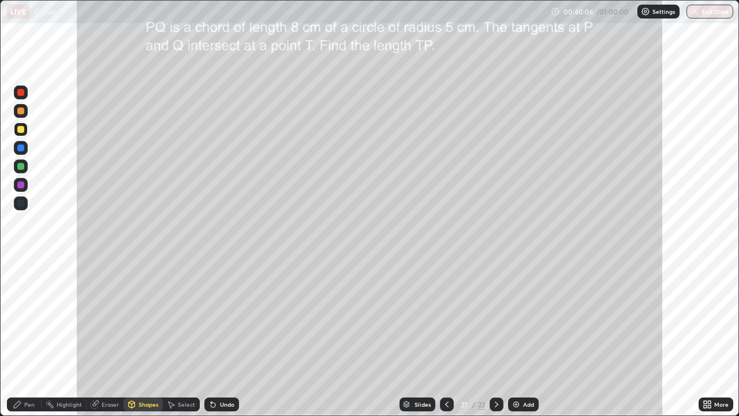
click at [18, 151] on div at bounding box center [20, 147] width 7 height 7
click at [29, 337] on div "Pen" at bounding box center [29, 404] width 10 height 6
click at [66, 337] on div "Highlight" at bounding box center [69, 404] width 25 height 6
click at [20, 337] on circle at bounding box center [19, 342] width 1 height 1
click at [21, 337] on circle at bounding box center [21, 343] width 1 height 1
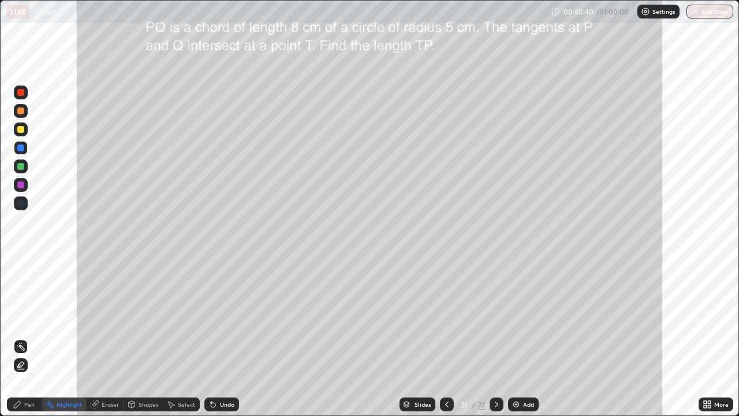
click at [27, 337] on div "Pen" at bounding box center [29, 404] width 10 height 6
click at [65, 337] on div "Highlight" at bounding box center [69, 404] width 25 height 6
click at [29, 337] on div "Pen" at bounding box center [29, 404] width 10 height 6
click at [21, 111] on div at bounding box center [20, 110] width 7 height 7
click at [224, 337] on div "Undo" at bounding box center [227, 404] width 14 height 6
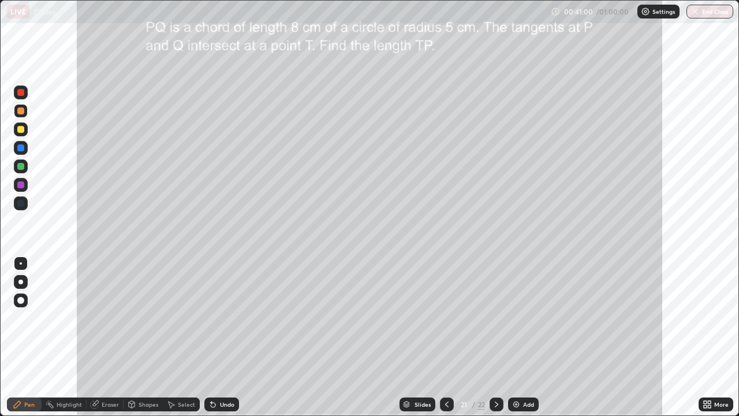
click at [62, 337] on div "Highlight" at bounding box center [69, 404] width 25 height 6
click at [26, 337] on div "Pen" at bounding box center [29, 404] width 10 height 6
click at [225, 337] on div "Undo" at bounding box center [221, 404] width 35 height 14
click at [19, 169] on div at bounding box center [20, 166] width 7 height 7
click at [72, 337] on div "Highlight" at bounding box center [69, 404] width 25 height 6
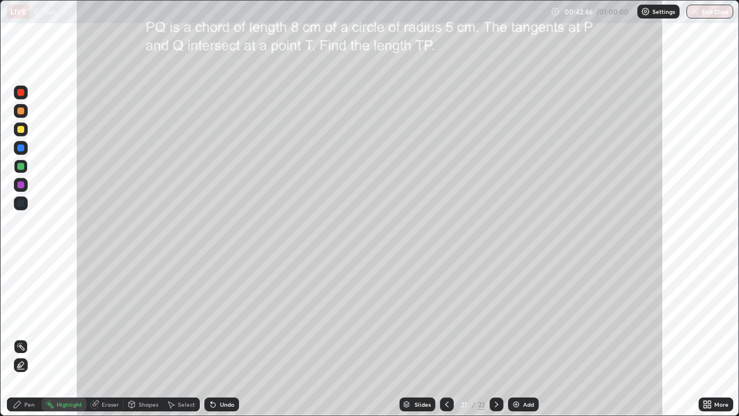
click at [31, 337] on div "Pen" at bounding box center [29, 404] width 10 height 6
click at [20, 150] on div at bounding box center [20, 147] width 7 height 7
click at [222, 337] on div "Undo" at bounding box center [227, 404] width 14 height 6
click at [223, 337] on div "Undo" at bounding box center [227, 404] width 14 height 6
click at [222, 337] on div "Undo" at bounding box center [227, 404] width 14 height 6
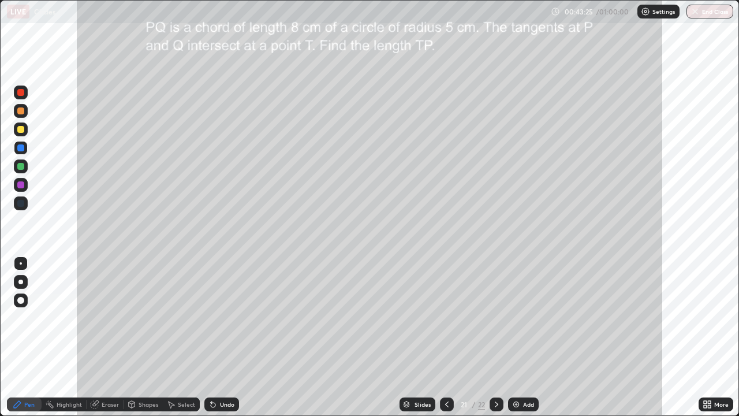
click at [222, 337] on div "Undo" at bounding box center [227, 404] width 14 height 6
click at [107, 337] on div "Eraser" at bounding box center [110, 404] width 17 height 6
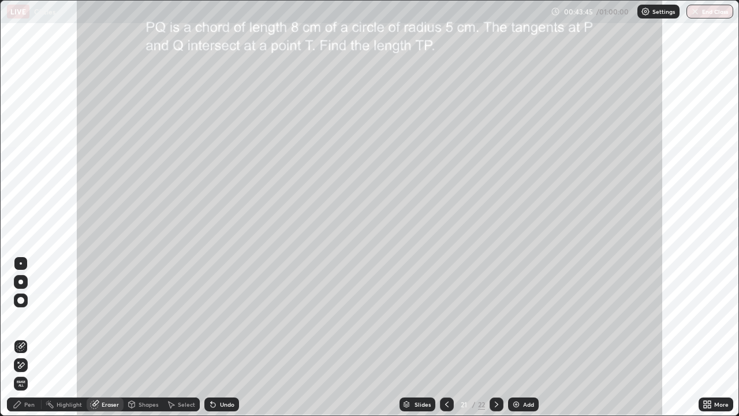
click at [29, 337] on div "Pen" at bounding box center [29, 404] width 10 height 6
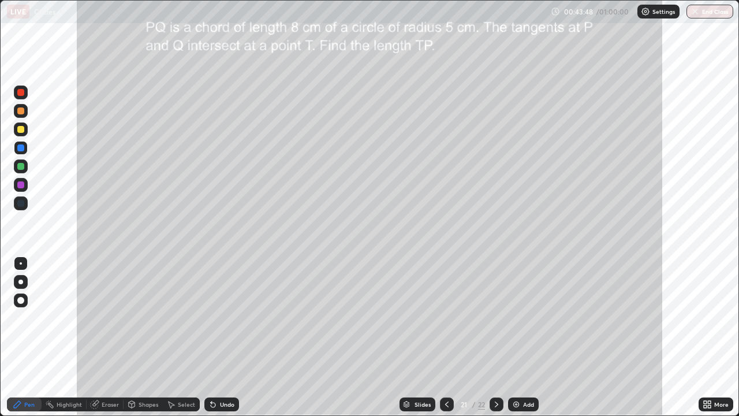
click at [232, 337] on div "Undo" at bounding box center [227, 404] width 14 height 6
click at [18, 132] on div at bounding box center [20, 129] width 7 height 7
click at [21, 111] on div at bounding box center [20, 110] width 7 height 7
click at [72, 337] on div "Highlight" at bounding box center [69, 404] width 25 height 6
click at [494, 337] on icon at bounding box center [496, 404] width 9 height 9
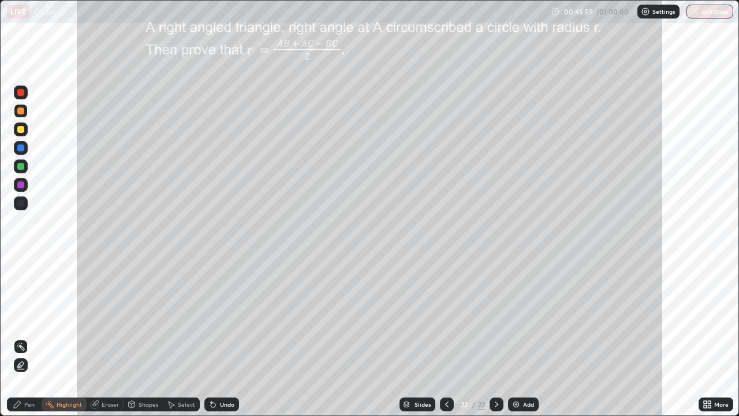
click at [445, 337] on icon at bounding box center [446, 404] width 3 height 6
click at [701, 17] on button "End Class" at bounding box center [710, 12] width 47 height 14
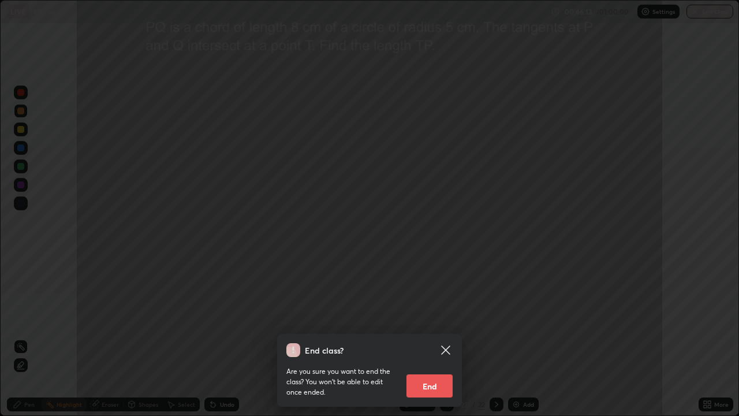
click at [434, 337] on button "End" at bounding box center [430, 385] width 46 height 23
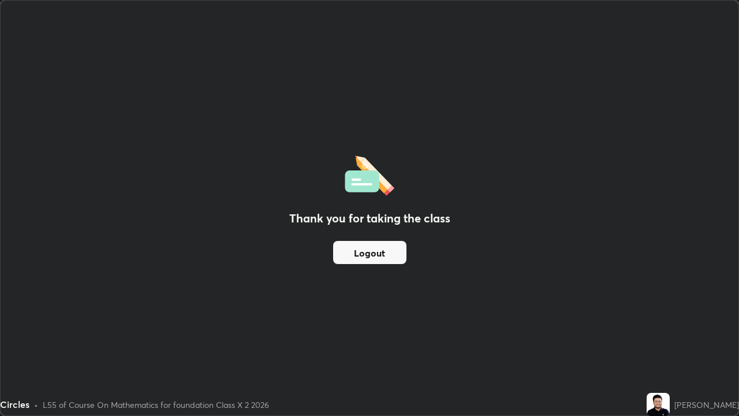
click at [358, 254] on button "Logout" at bounding box center [369, 252] width 73 height 23
